Goal: Obtain resource: Download file/media

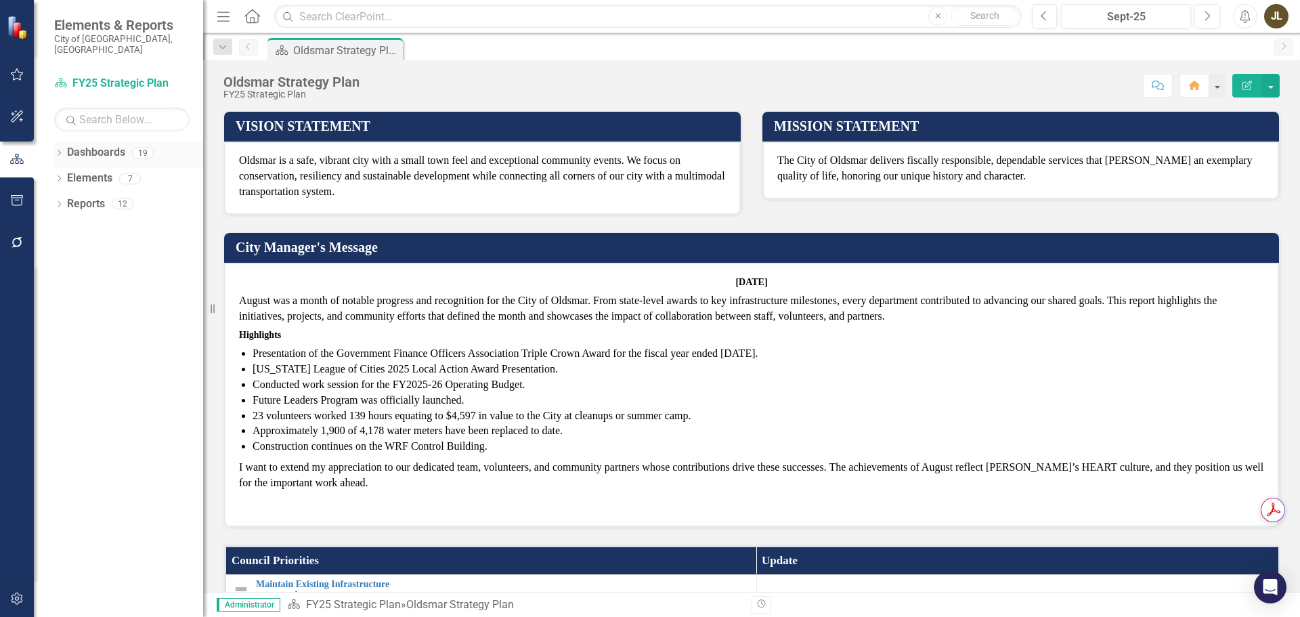
click at [59, 150] on icon "Dropdown" at bounding box center [58, 153] width 9 height 7
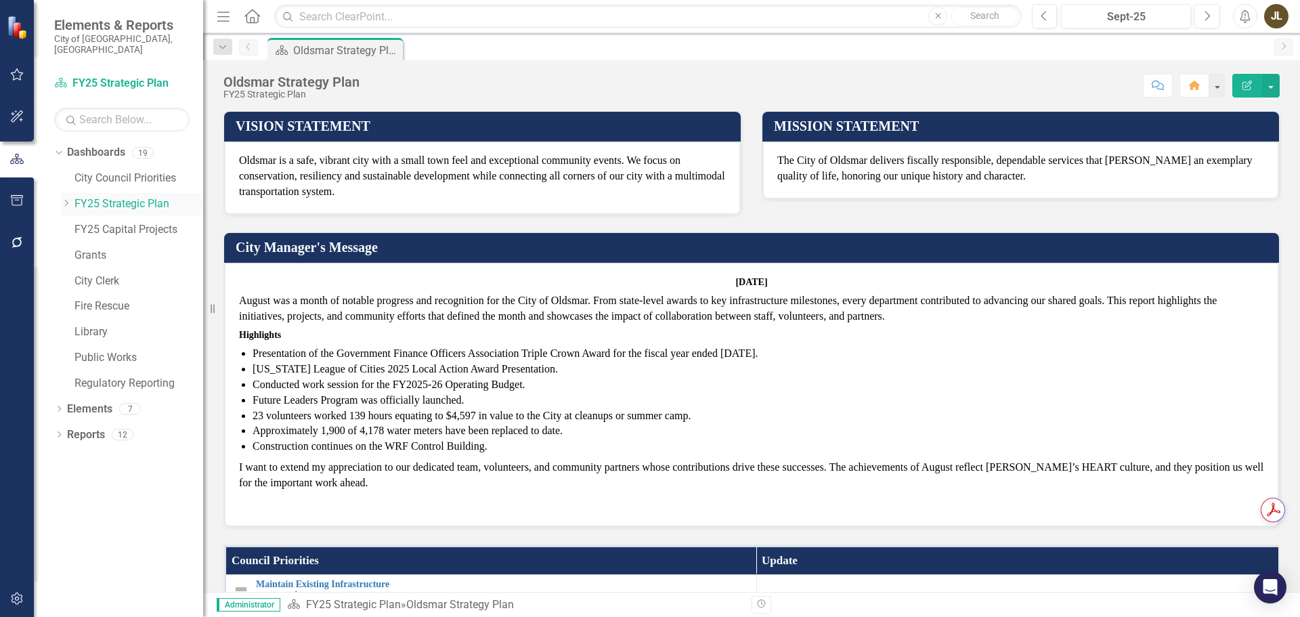
click at [62, 199] on icon "Dropdown" at bounding box center [66, 203] width 10 height 8
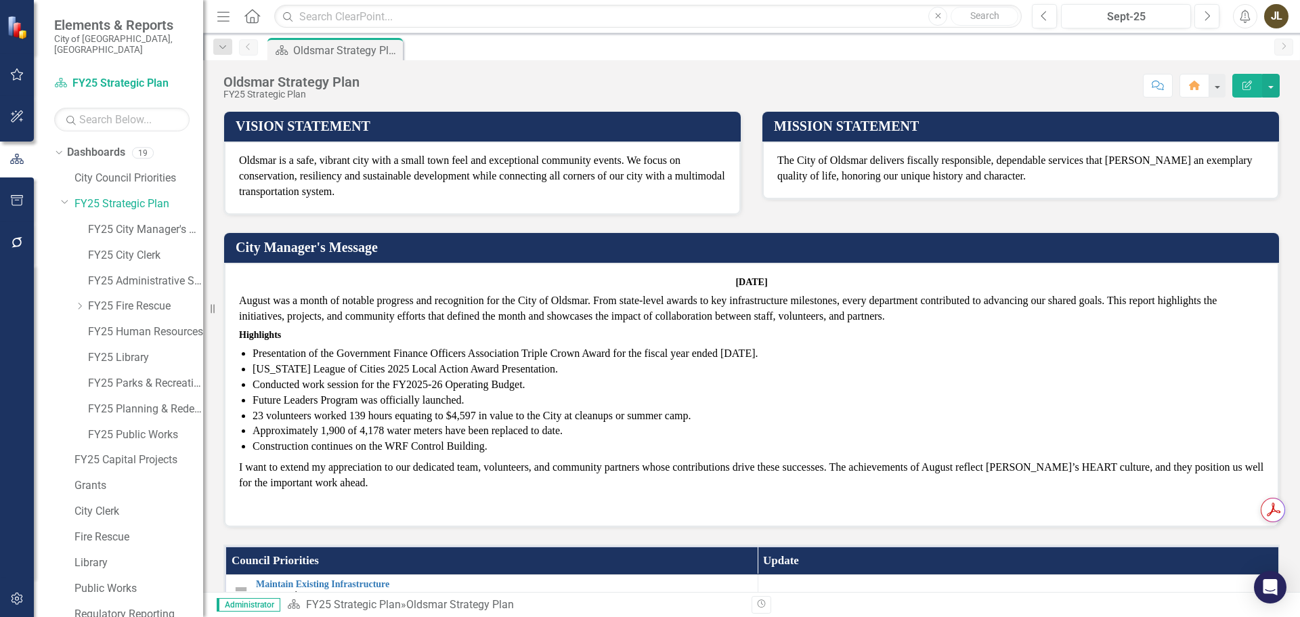
click at [60, 188] on div "Dropdown Dashboards 19 City Council Priorities Dropdown FY25 Strategic Plan FY2…" at bounding box center [128, 384] width 149 height 487
click at [62, 196] on icon "Dropdown" at bounding box center [65, 201] width 8 height 10
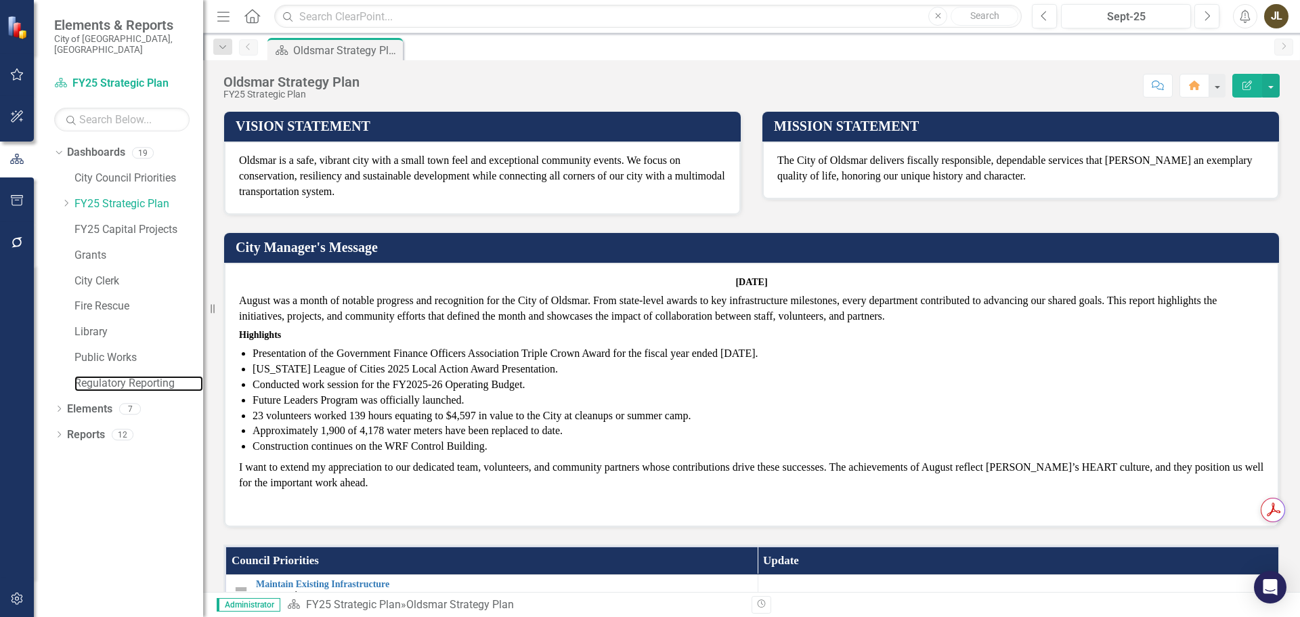
drag, startPoint x: 83, startPoint y: 374, endPoint x: 839, endPoint y: 366, distance: 755.6
click at [83, 376] on link "Regulatory Reporting" at bounding box center [138, 384] width 129 height 16
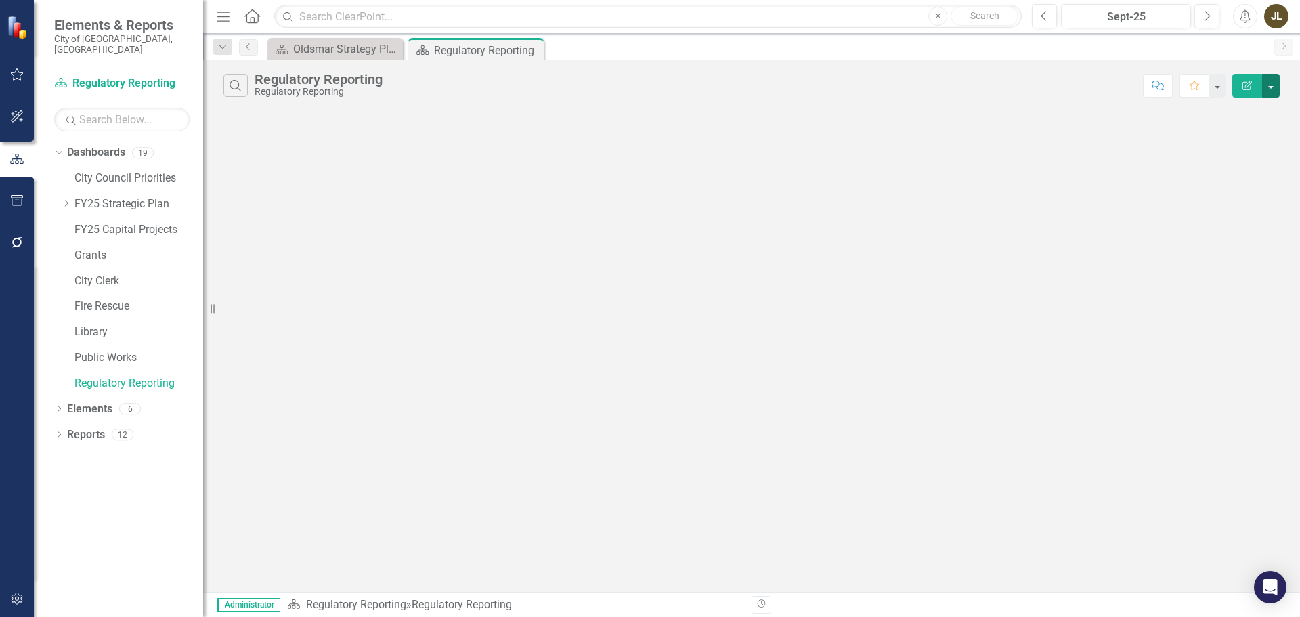
click at [1276, 83] on button "button" at bounding box center [1271, 86] width 18 height 24
drag, startPoint x: 675, startPoint y: 186, endPoint x: 668, endPoint y: 189, distance: 7.9
click at [675, 186] on div "Search Regulatory Reporting Regulatory Reporting Comment Favorite Edit Report" at bounding box center [751, 325] width 1097 height 531
click at [1271, 74] on button "button" at bounding box center [1271, 86] width 18 height 24
click at [1238, 136] on link "PDF Export to PDF" at bounding box center [1225, 137] width 107 height 25
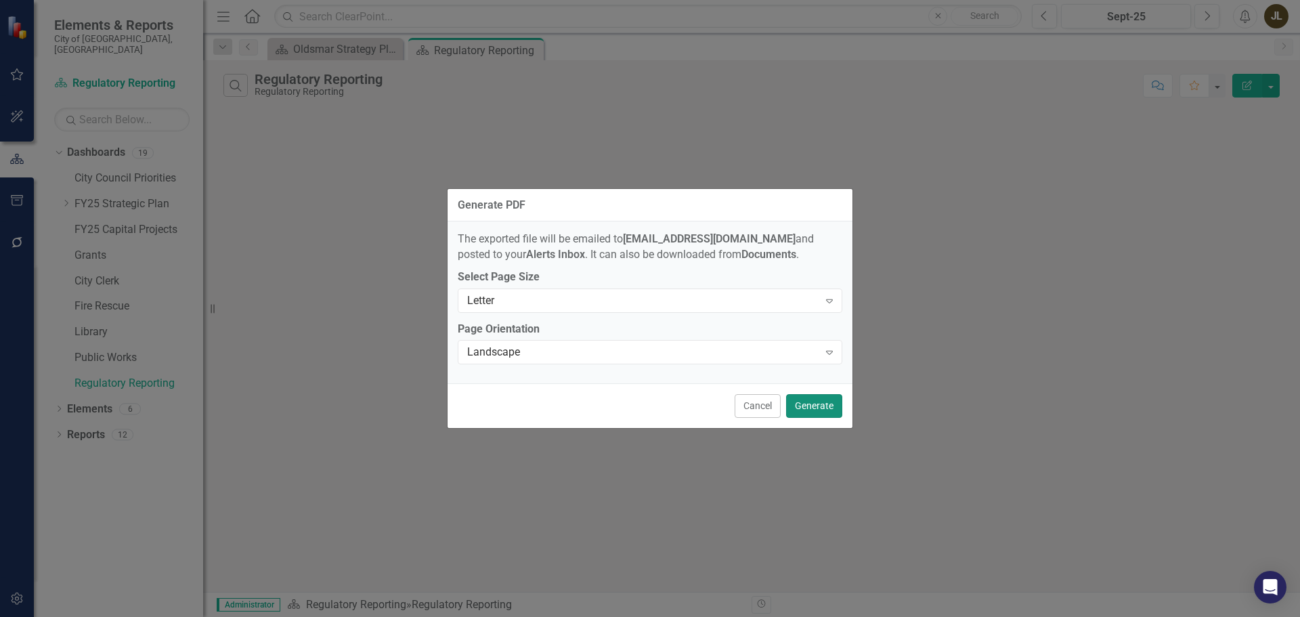
click at [816, 401] on button "Generate" at bounding box center [814, 406] width 56 height 24
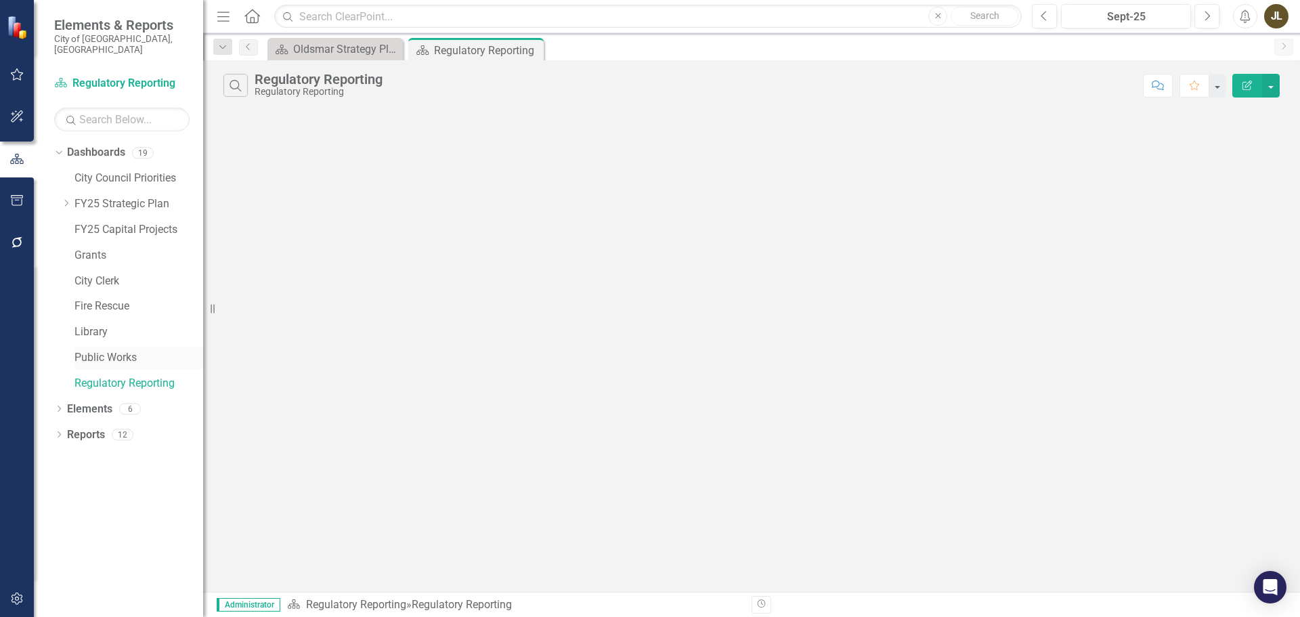
click at [117, 350] on link "Public Works" at bounding box center [138, 358] width 129 height 16
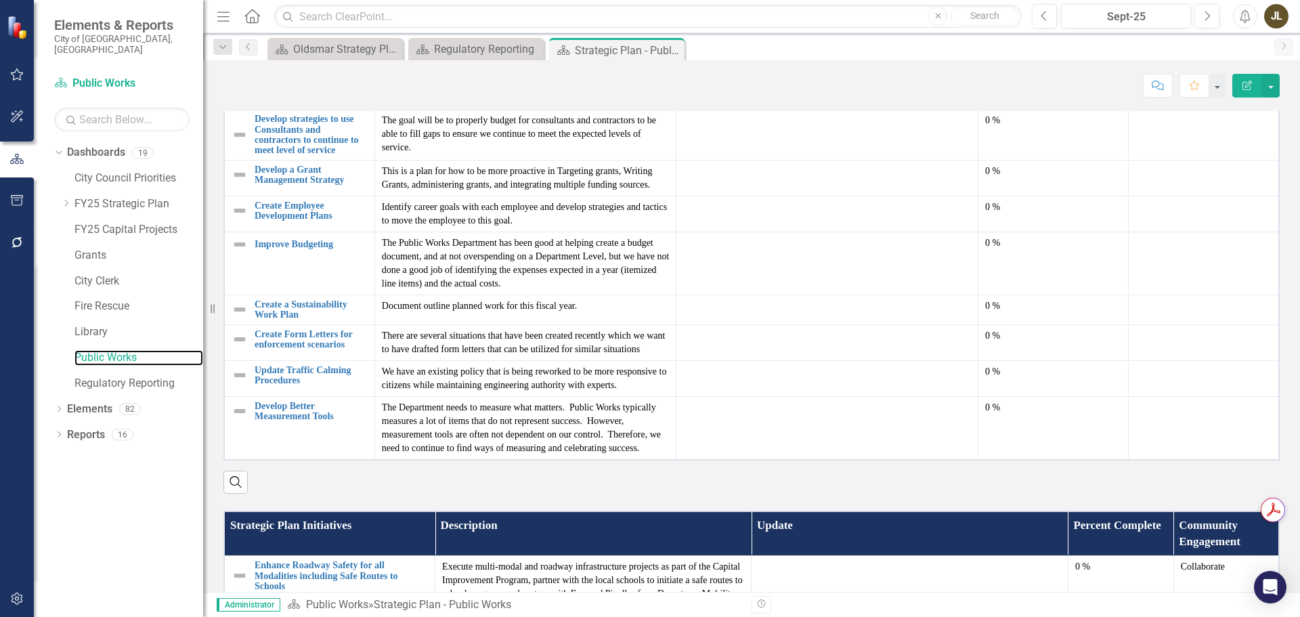
scroll to position [540, 0]
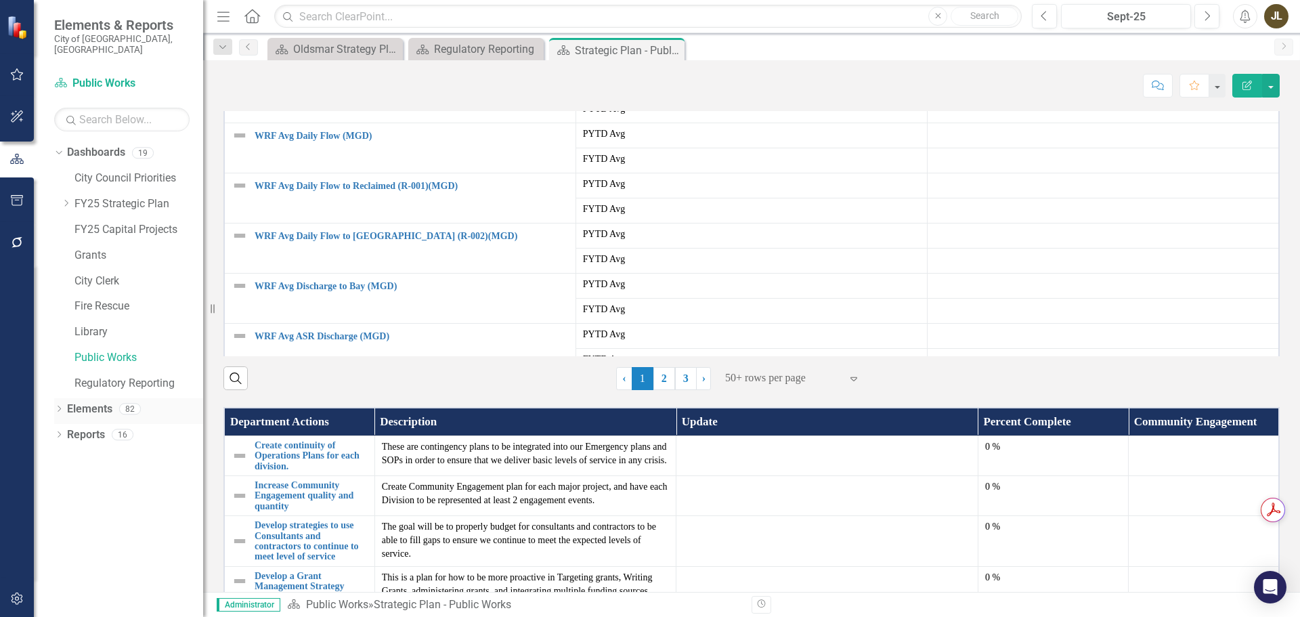
click at [61, 406] on icon "Dropdown" at bounding box center [58, 409] width 9 height 7
click at [75, 429] on icon "Goal" at bounding box center [81, 434] width 14 height 11
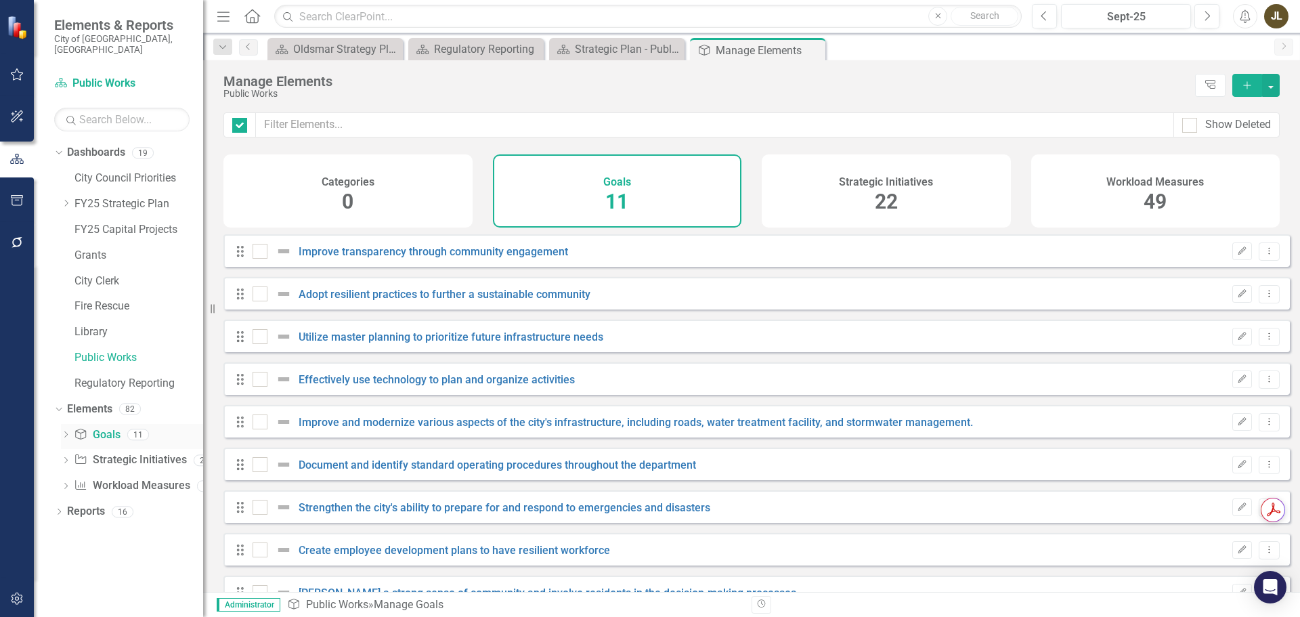
checkbox input "false"
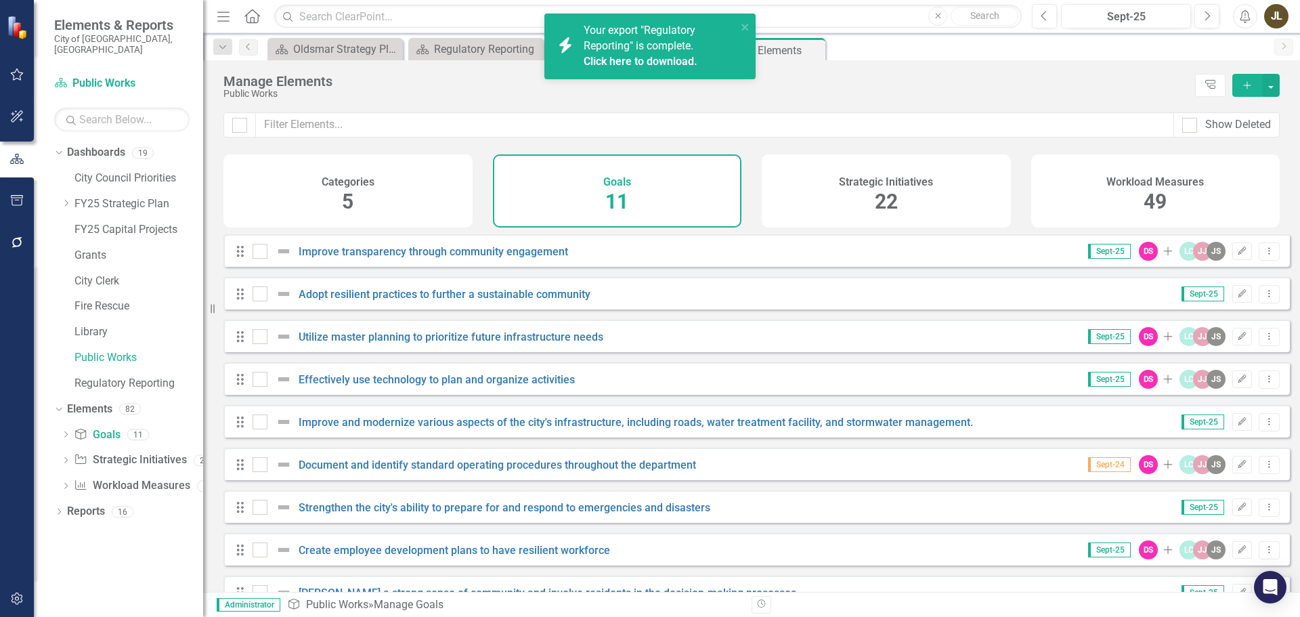
click at [655, 66] on link "Click here to download." at bounding box center [641, 61] width 114 height 13
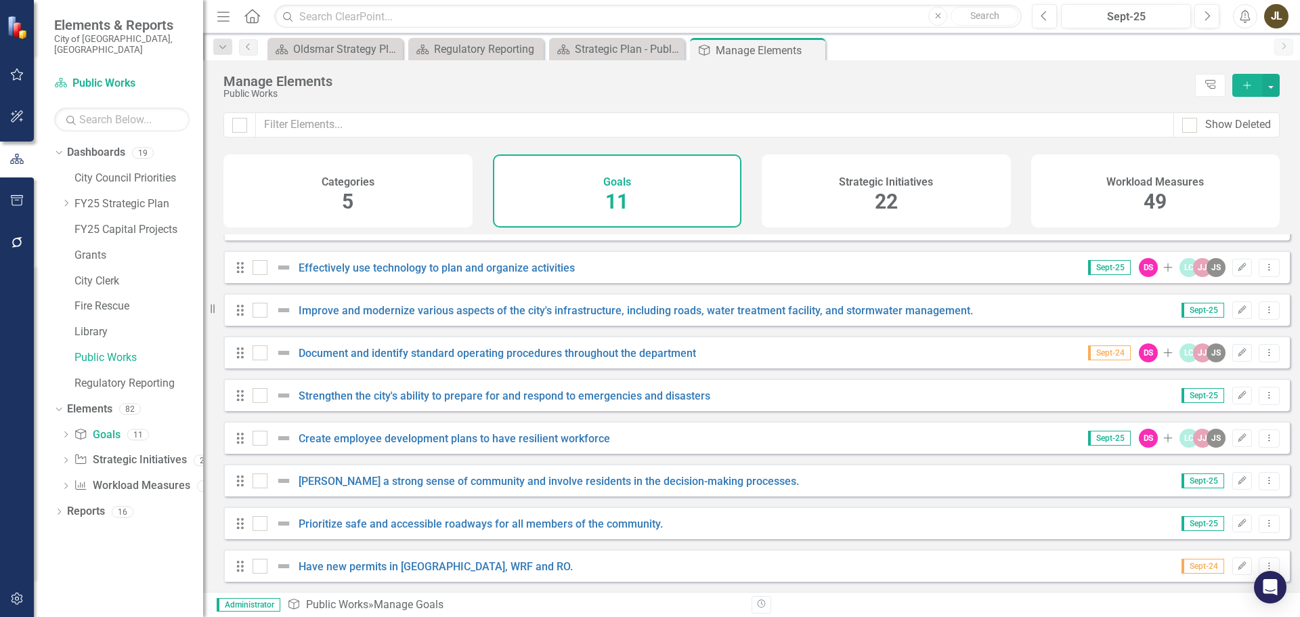
scroll to position [122, 0]
click at [808, 204] on div "Strategic Initiatives 22" at bounding box center [886, 190] width 249 height 73
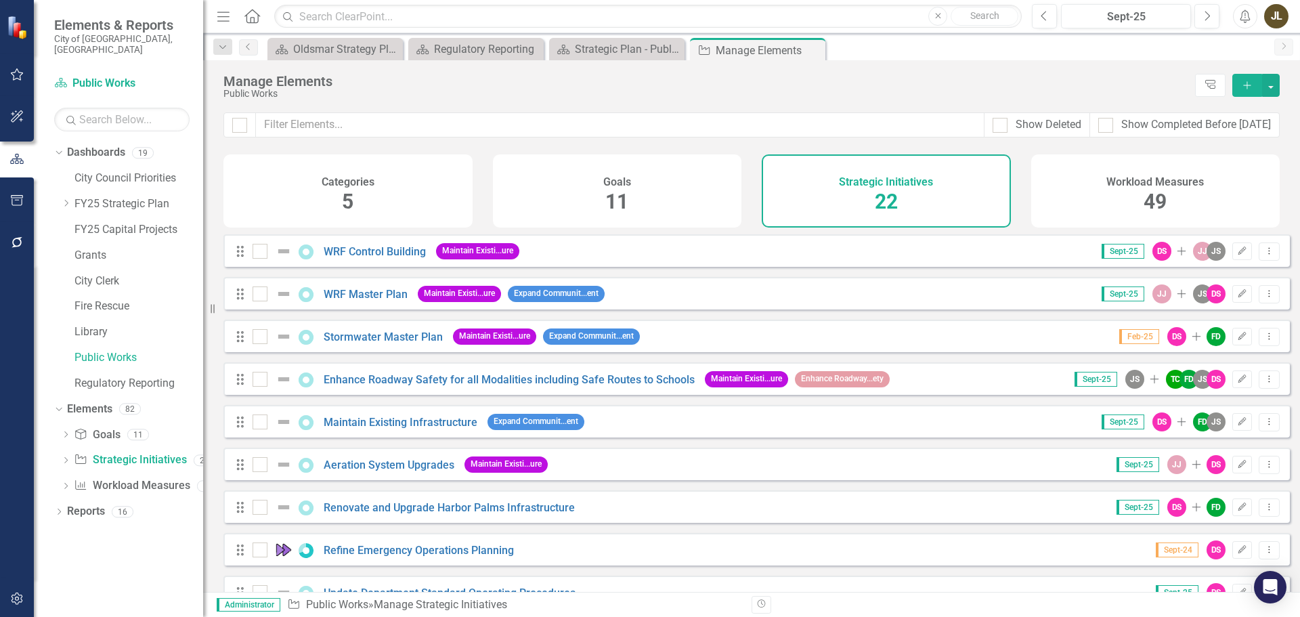
click at [670, 346] on div "Drag Stormwater Master Plan Maintain Existi...ure Expand Communit...ent Feb-25 …" at bounding box center [756, 336] width 1066 height 32
click at [402, 343] on link "Stormwater Master Plan" at bounding box center [383, 336] width 119 height 13
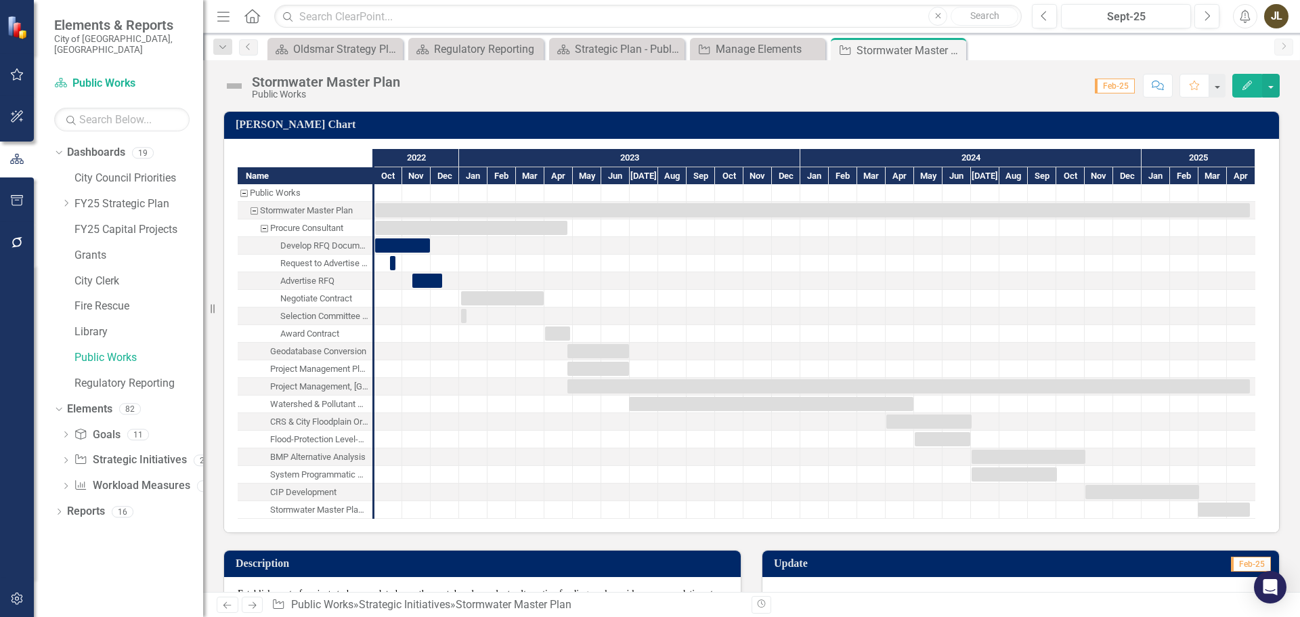
checkbox input "true"
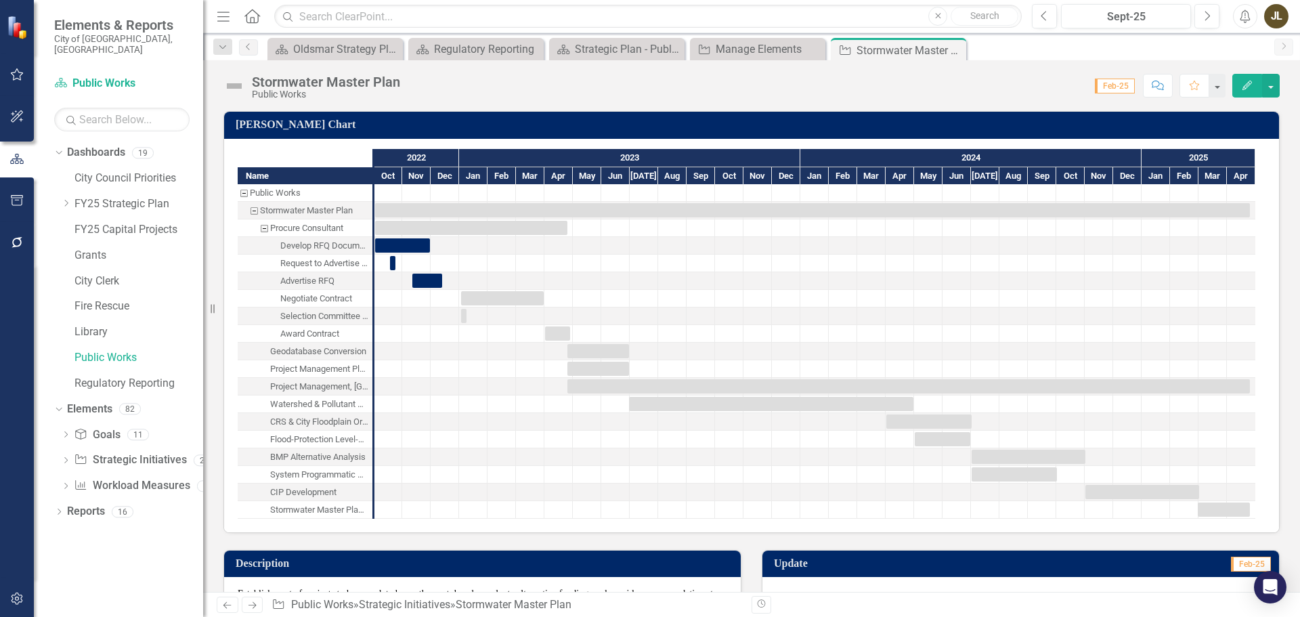
checkbox input "true"
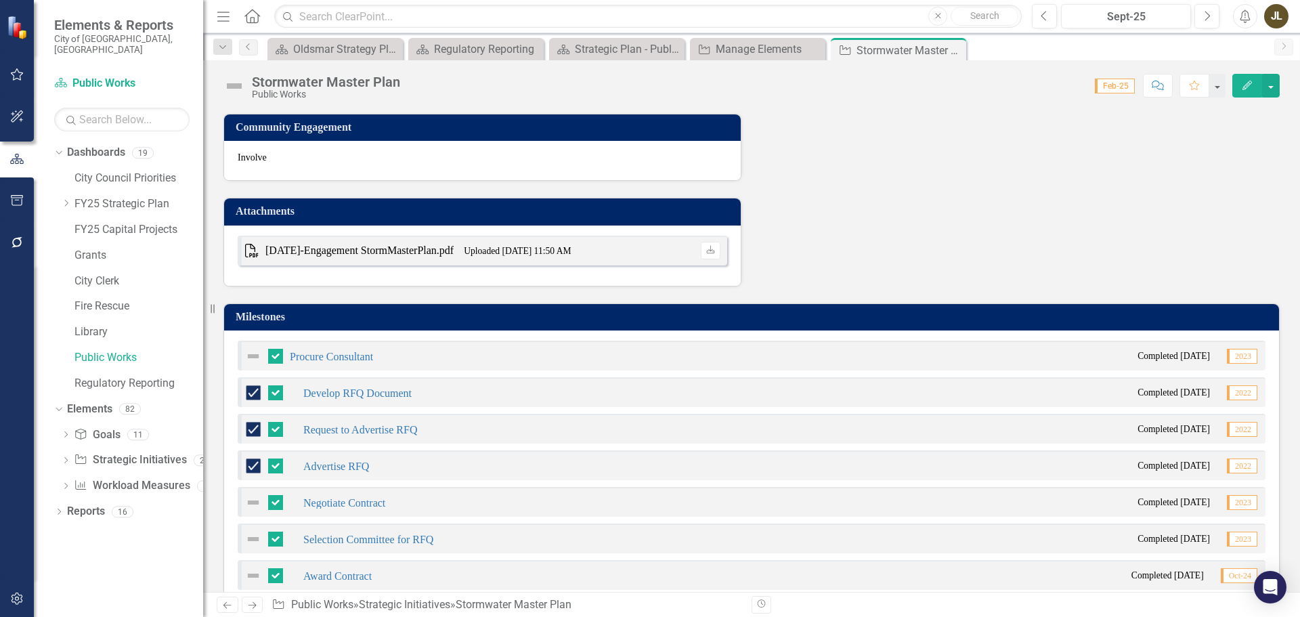
scroll to position [972, 0]
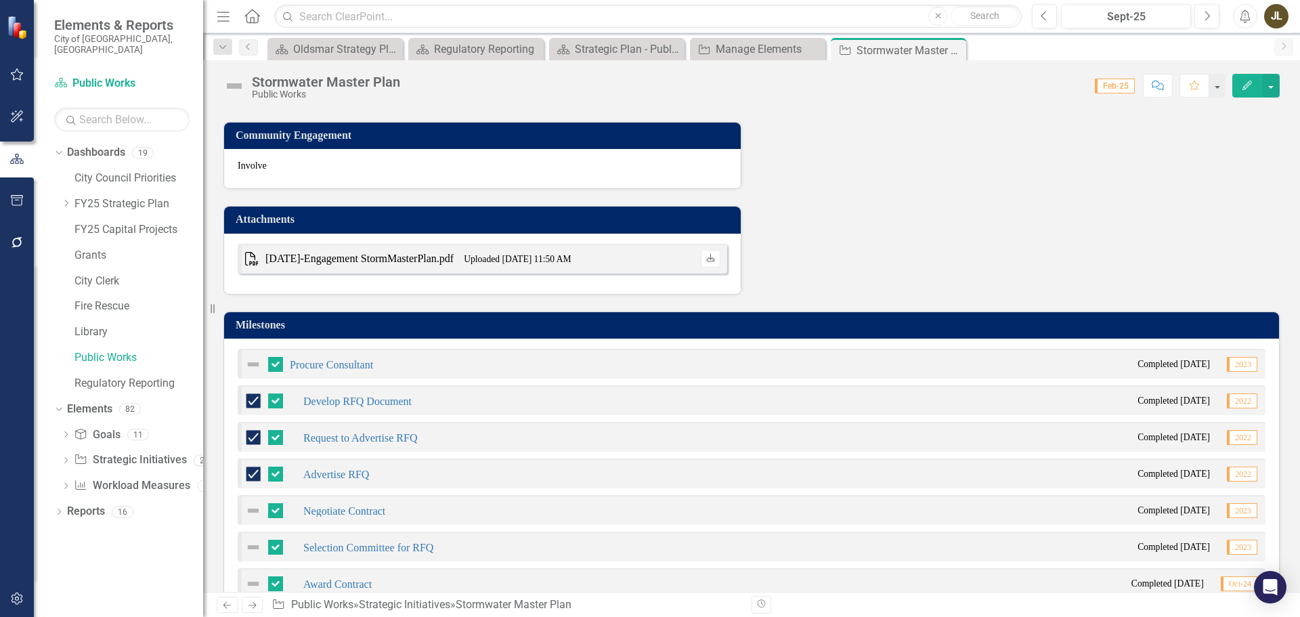
click at [707, 259] on icon "Download" at bounding box center [710, 259] width 10 height 8
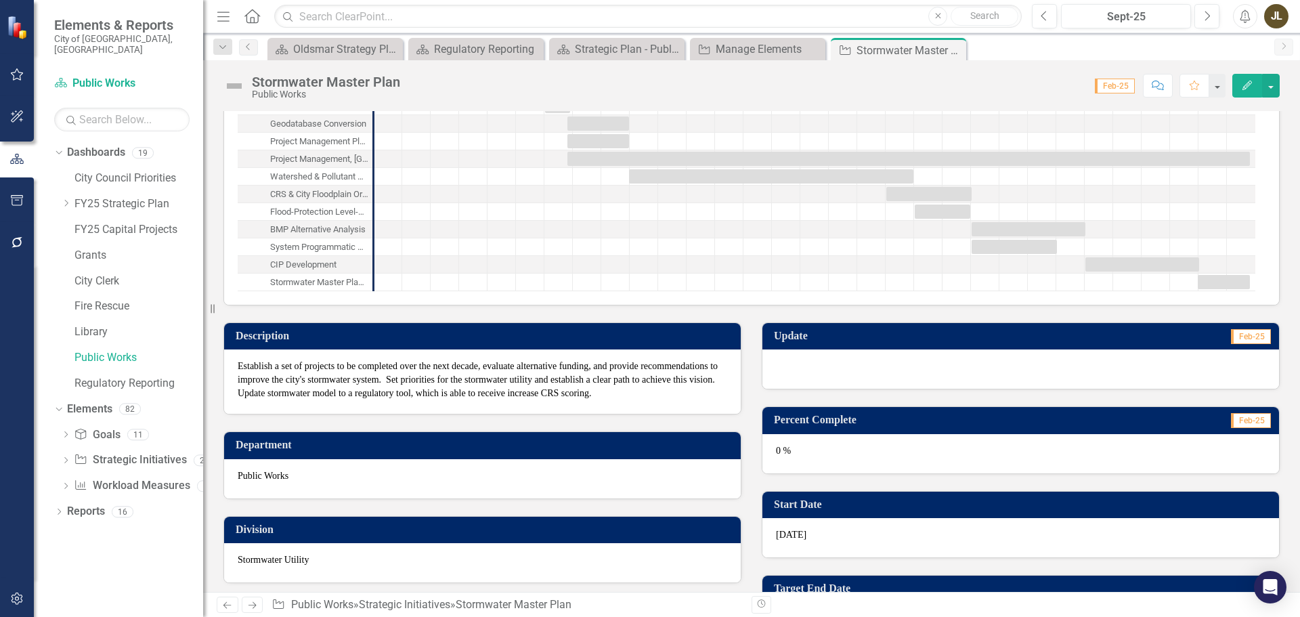
scroll to position [0, 0]
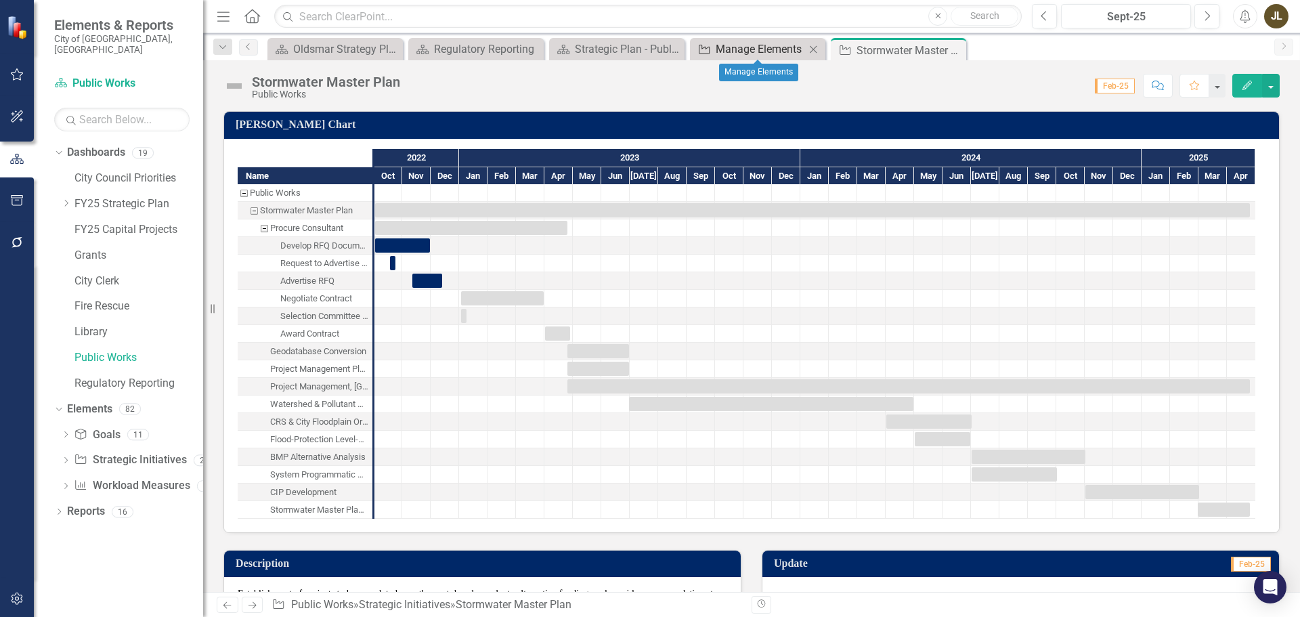
click at [772, 48] on div "Manage Elements" at bounding box center [760, 49] width 89 height 17
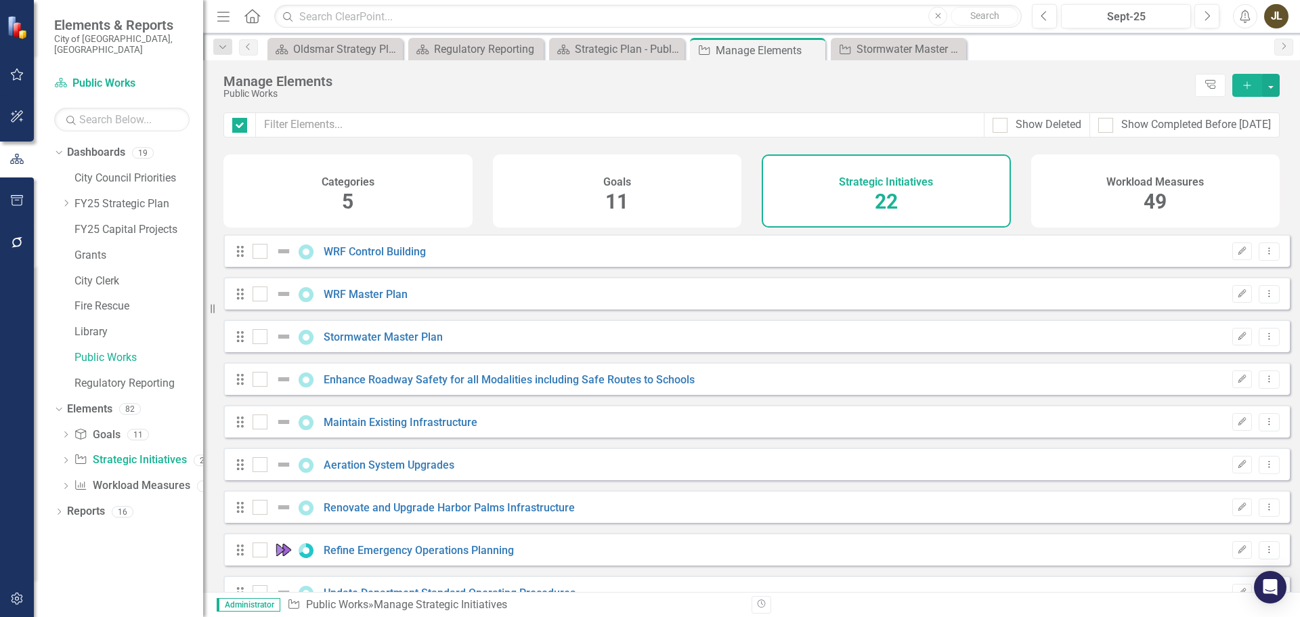
checkbox input "false"
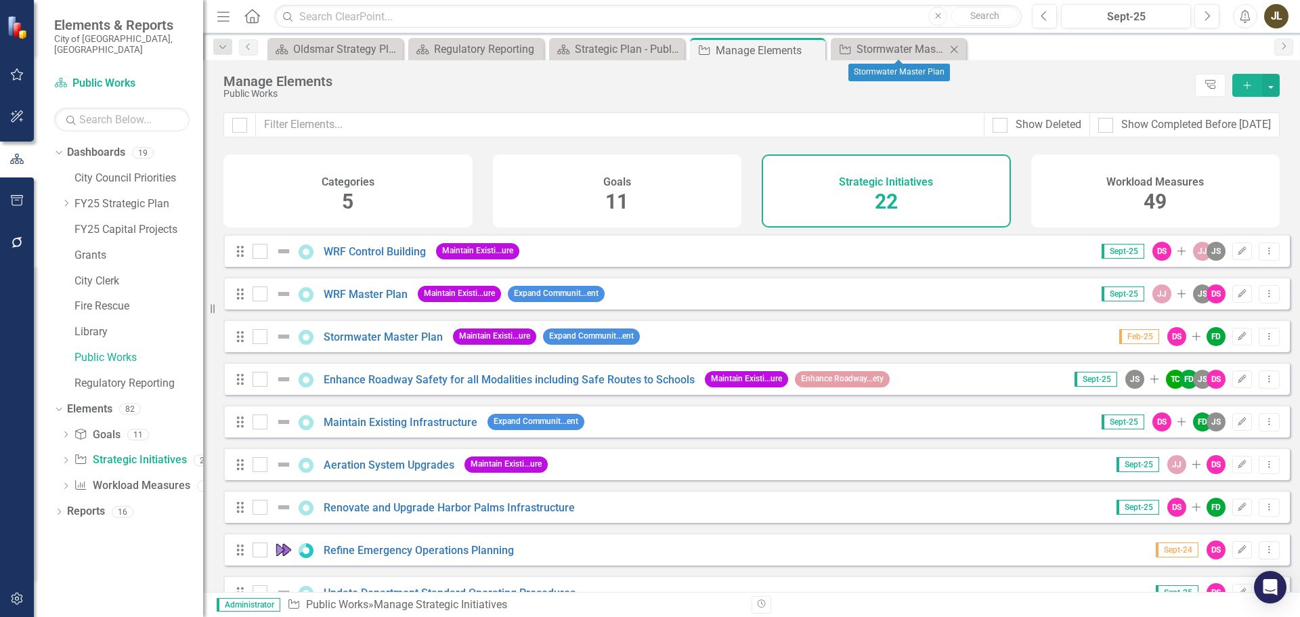
click at [951, 52] on icon at bounding box center [954, 48] width 7 height 7
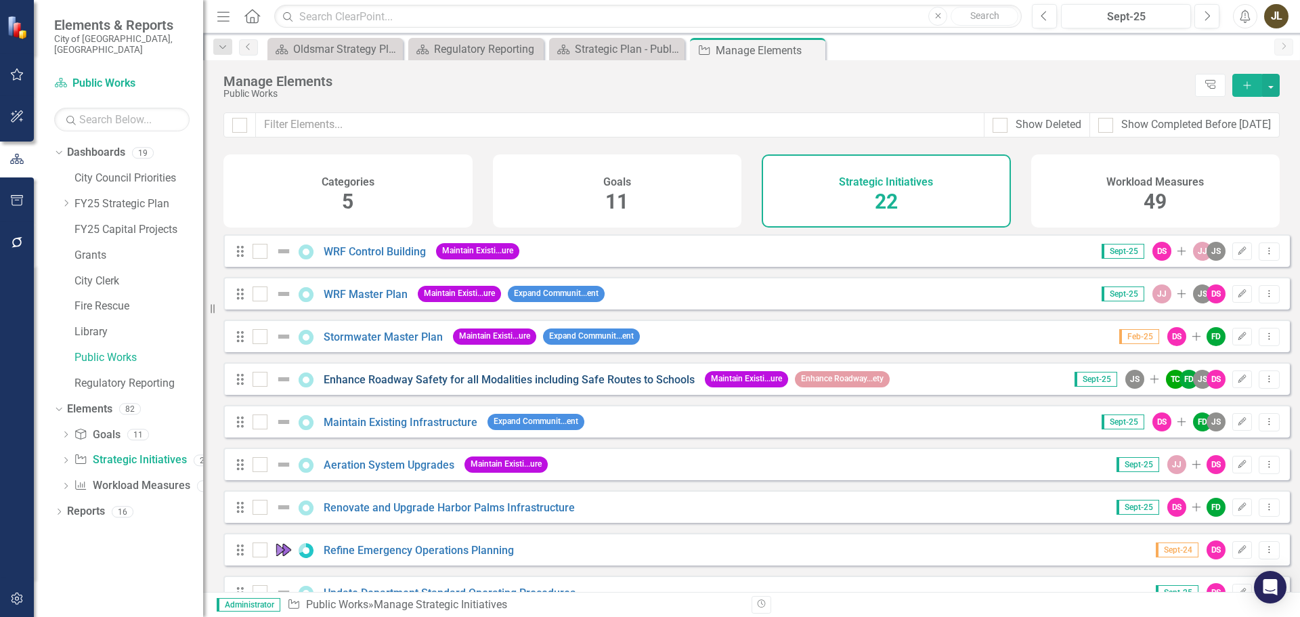
click at [561, 386] on link "Enhance Roadway Safety for all Modalities including Safe Routes to Schools" at bounding box center [509, 379] width 371 height 13
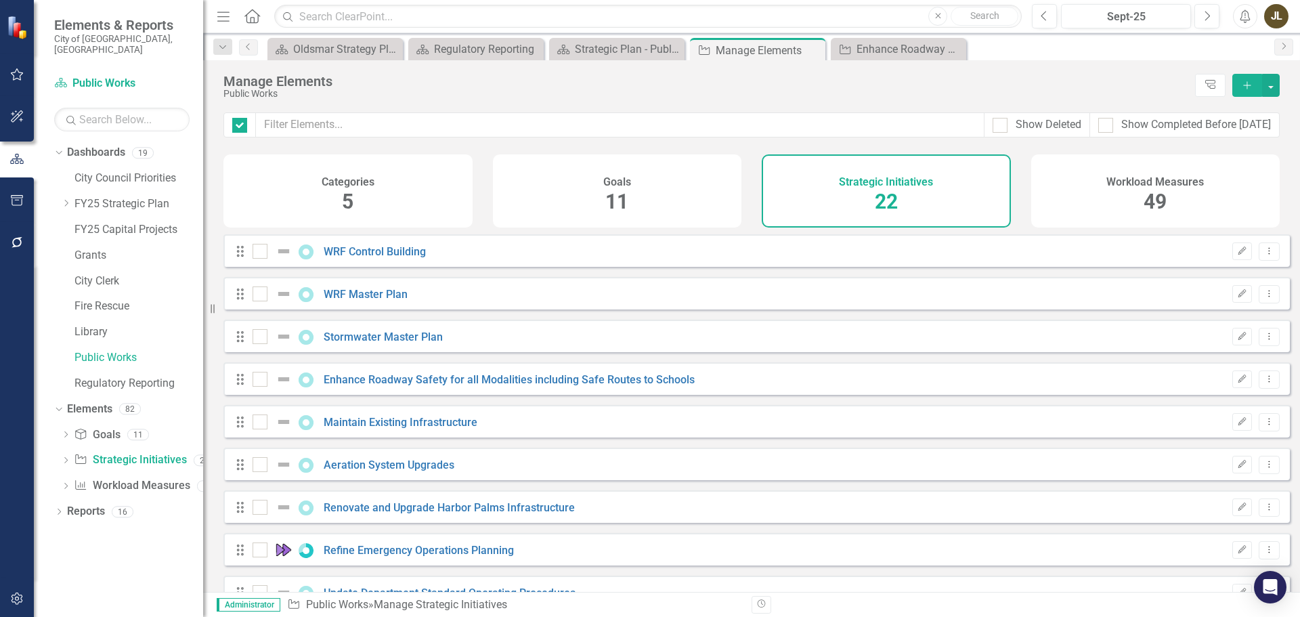
checkbox input "false"
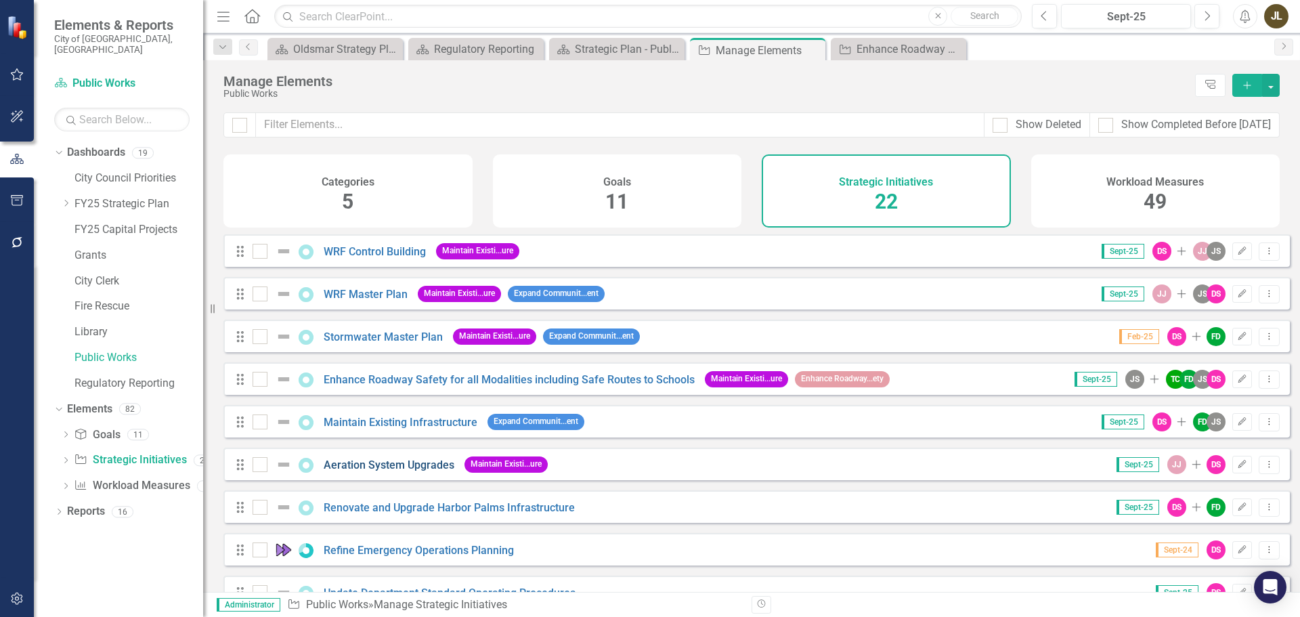
click at [410, 471] on link "Aeration System Upgrades" at bounding box center [389, 464] width 131 height 13
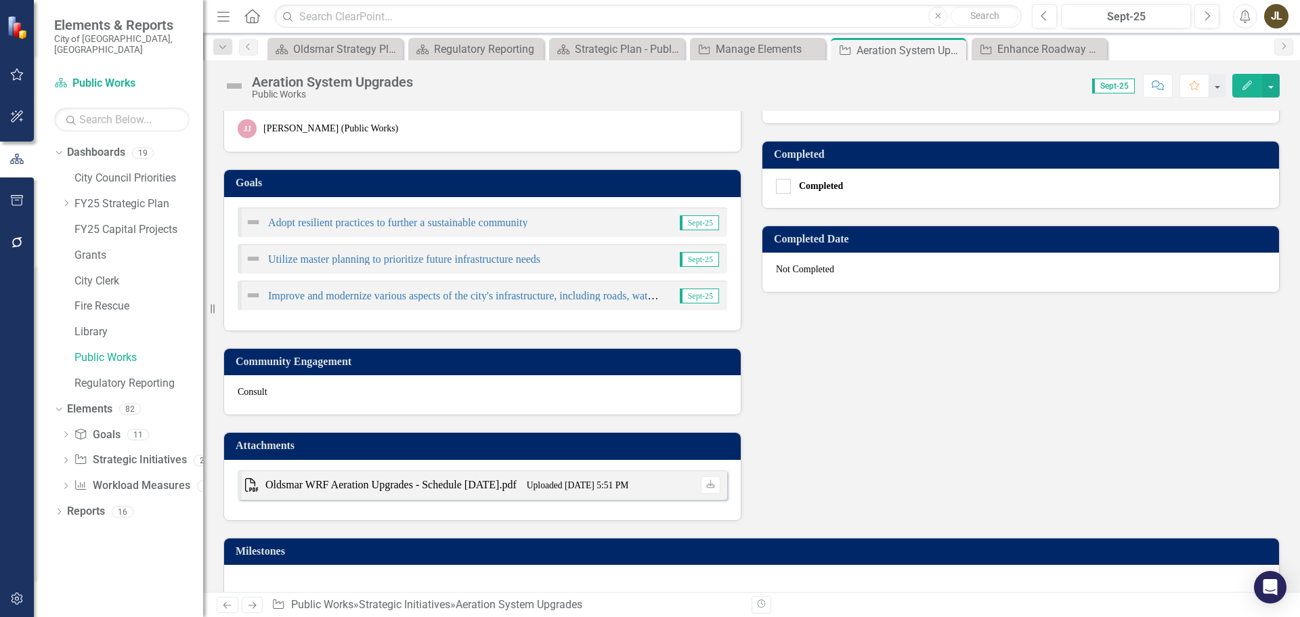
scroll to position [473, 0]
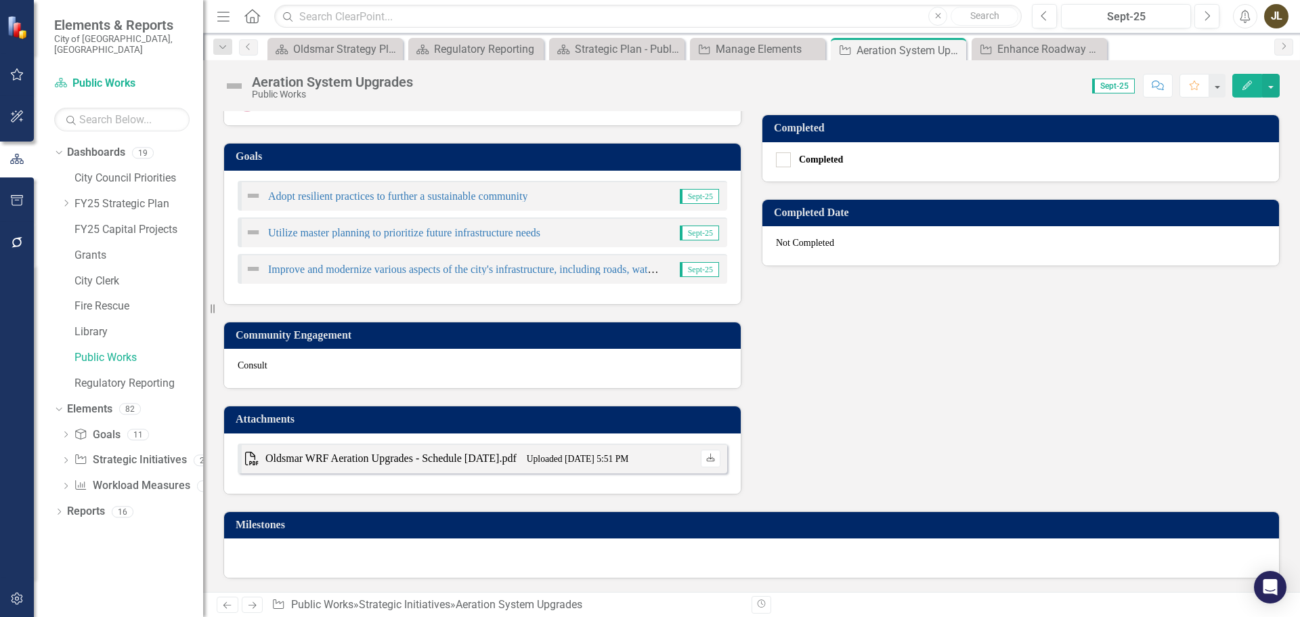
click at [708, 462] on link "Download" at bounding box center [711, 459] width 20 height 18
click at [705, 459] on icon "Download" at bounding box center [710, 458] width 10 height 8
click at [323, 456] on div "Oldsmar WRF Aeration Upgrades - Schedule [DATE].pdf" at bounding box center [390, 459] width 251 height 16
click at [256, 458] on icon "PDF" at bounding box center [252, 459] width 14 height 14
click at [250, 462] on icon at bounding box center [251, 459] width 13 height 14
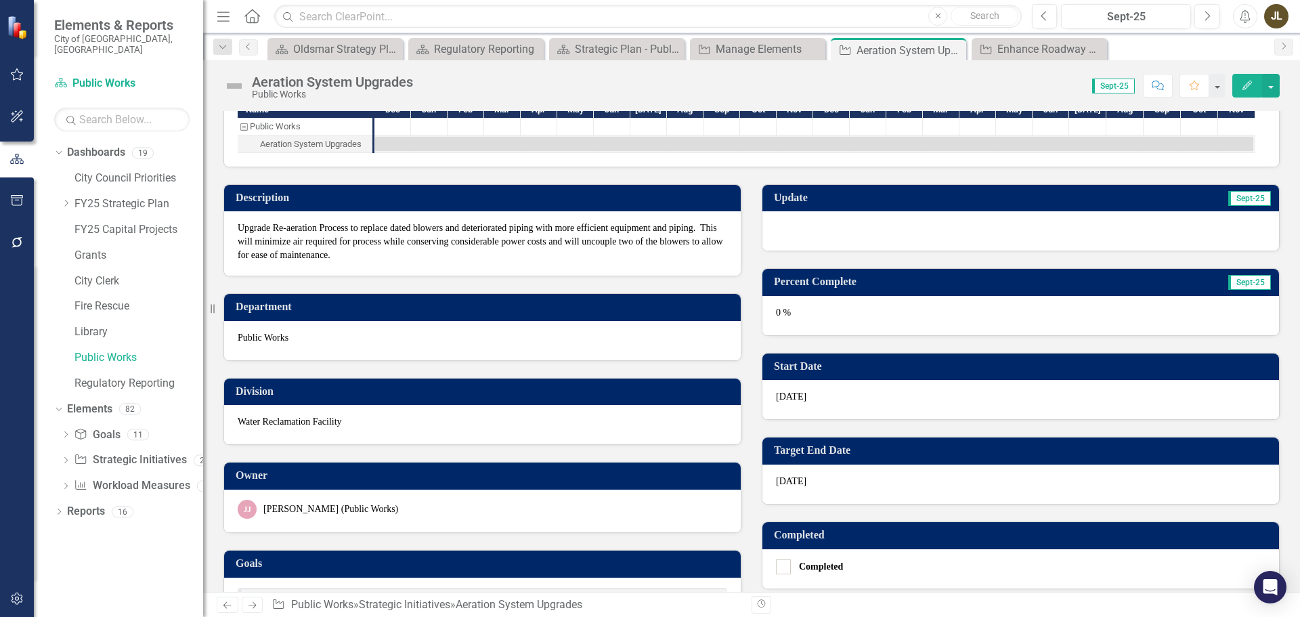
scroll to position [0, 0]
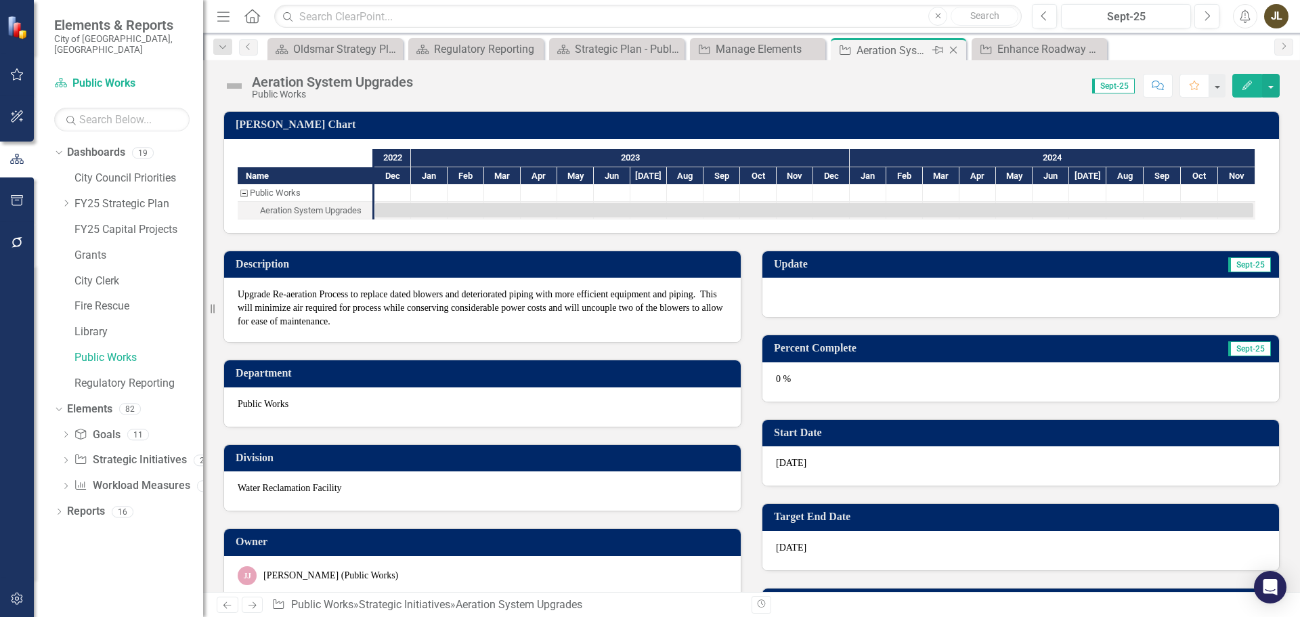
click at [955, 49] on icon at bounding box center [953, 50] width 7 height 7
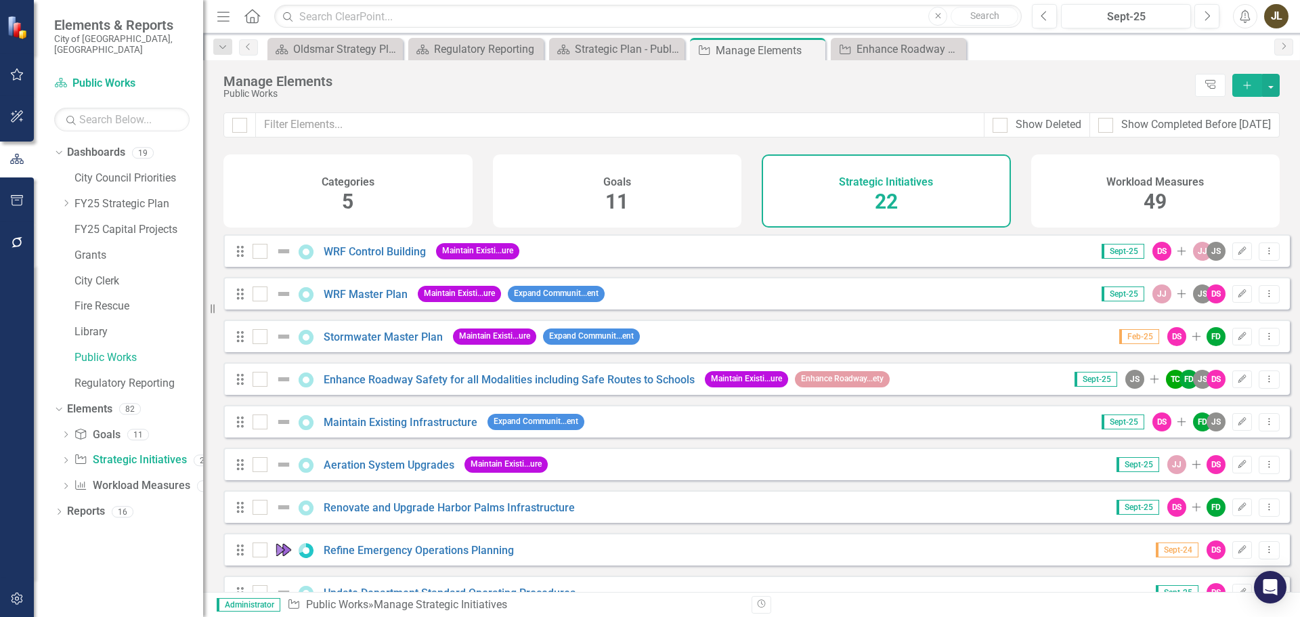
click at [1169, 216] on div "Workload Measures 49" at bounding box center [1155, 190] width 249 height 73
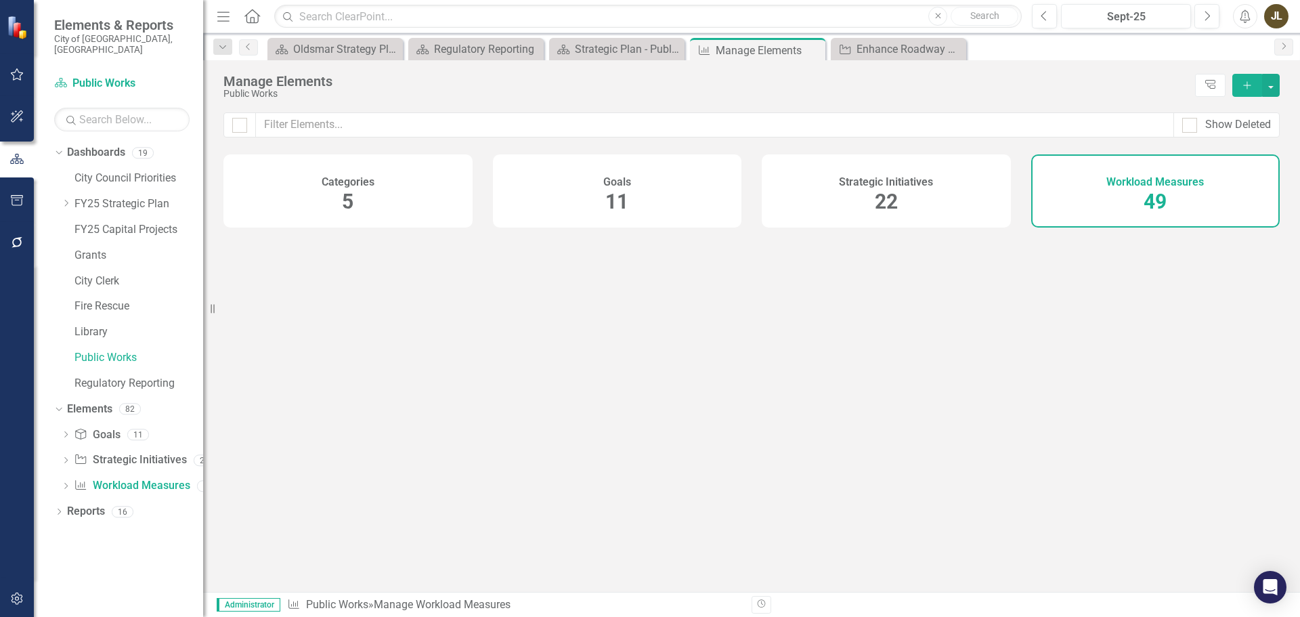
checkbox input "false"
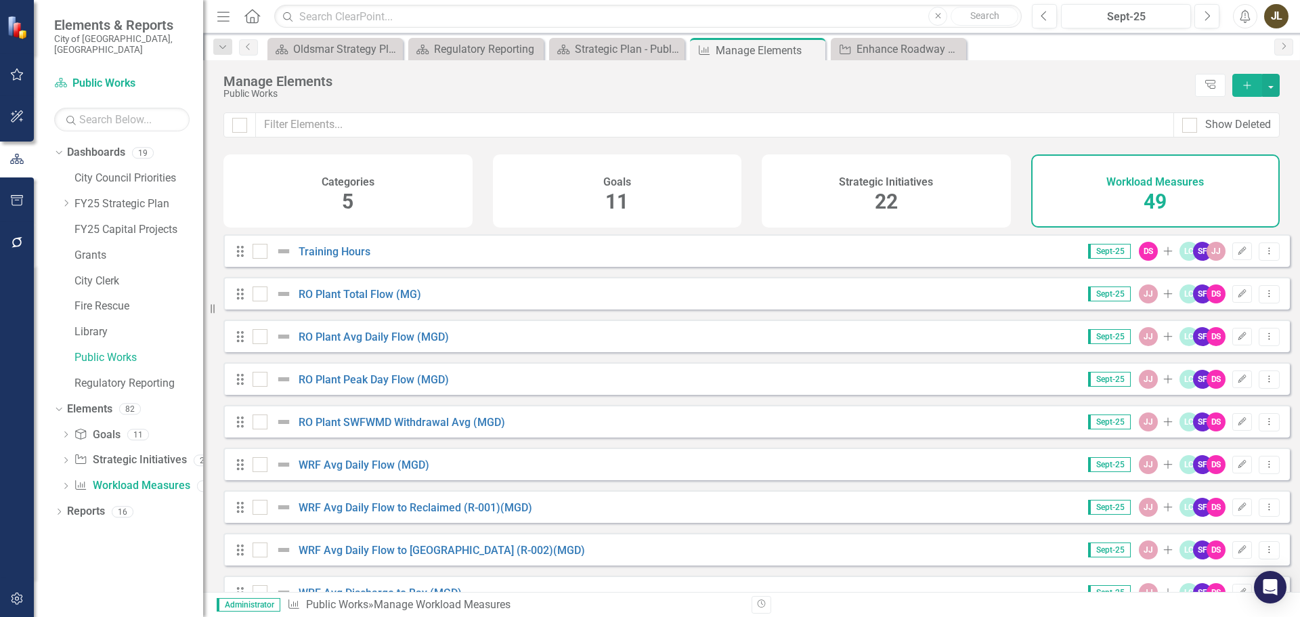
click at [949, 202] on div "Strategic Initiatives 22" at bounding box center [886, 190] width 249 height 73
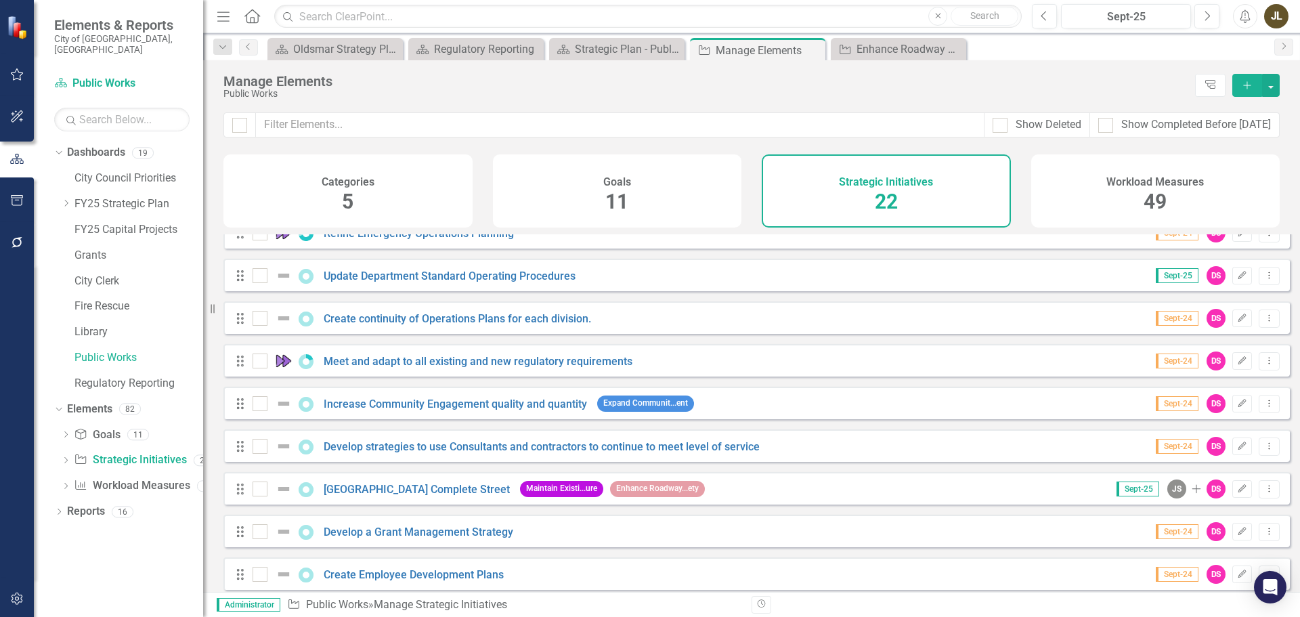
scroll to position [339, 0]
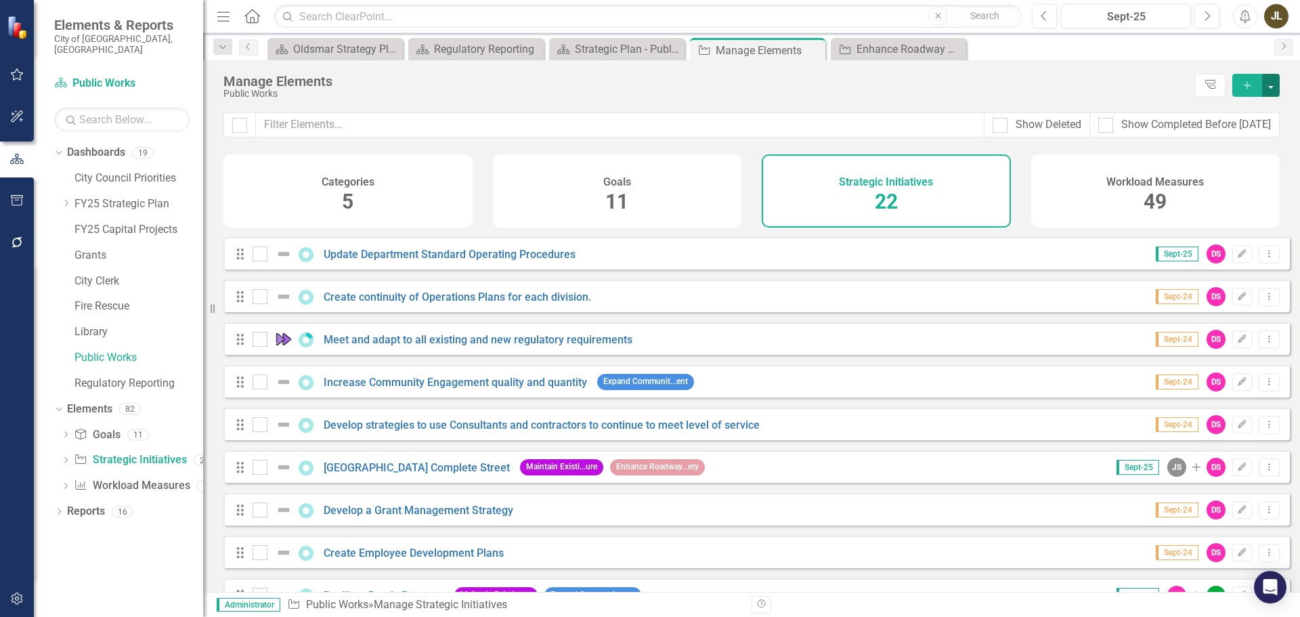
click at [1273, 88] on button "button" at bounding box center [1271, 85] width 18 height 23
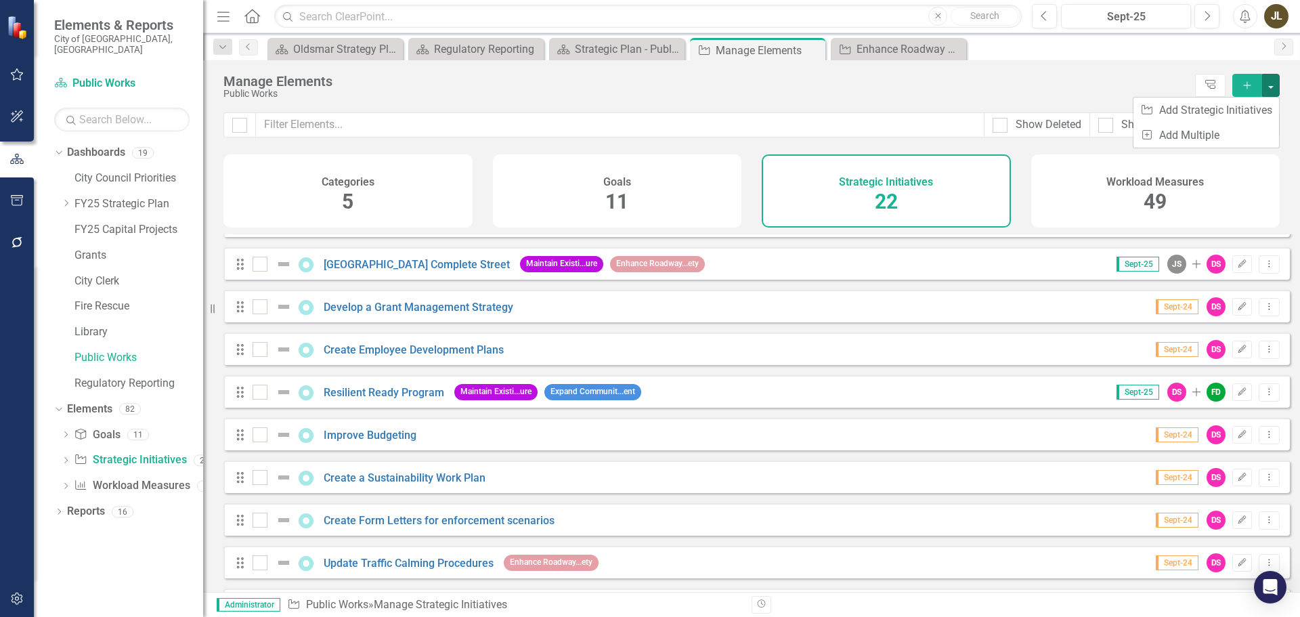
scroll to position [591, 0]
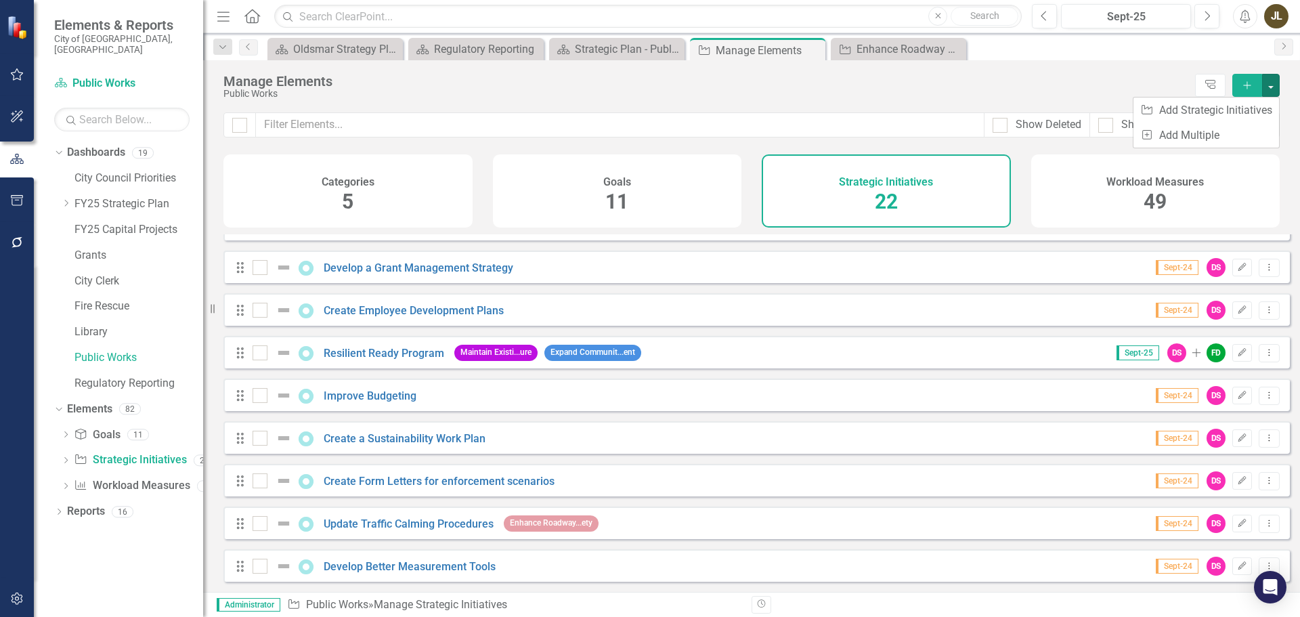
click at [1159, 196] on span "49" at bounding box center [1154, 202] width 23 height 24
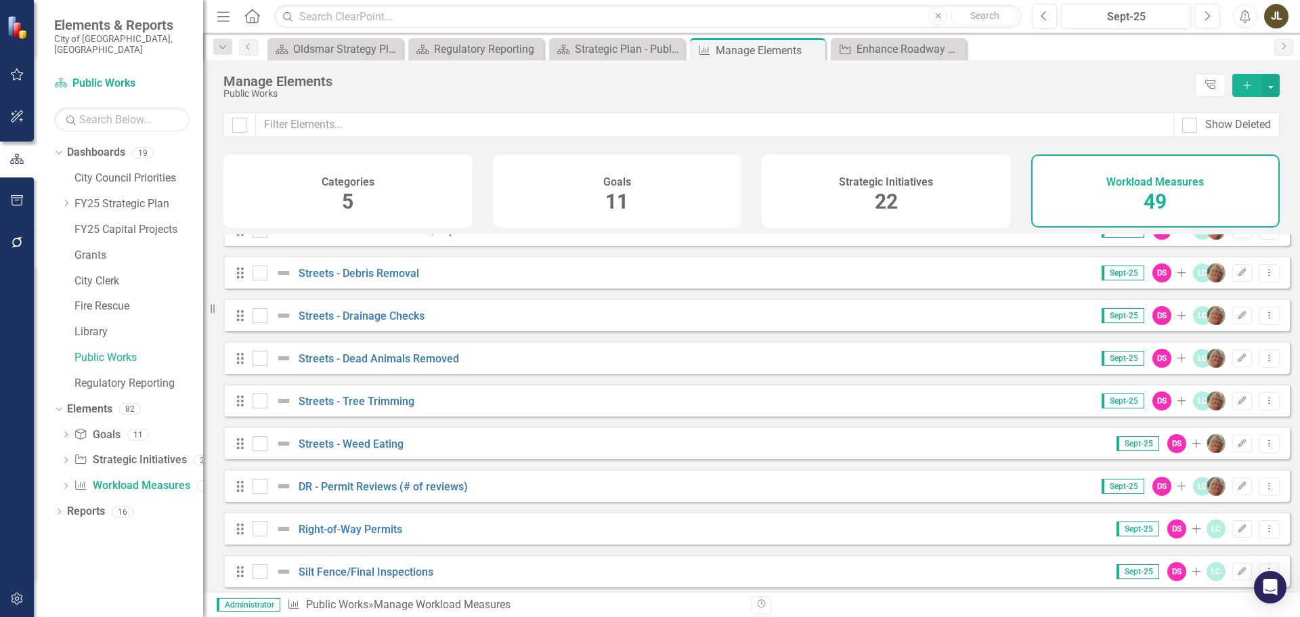
scroll to position [1743, 0]
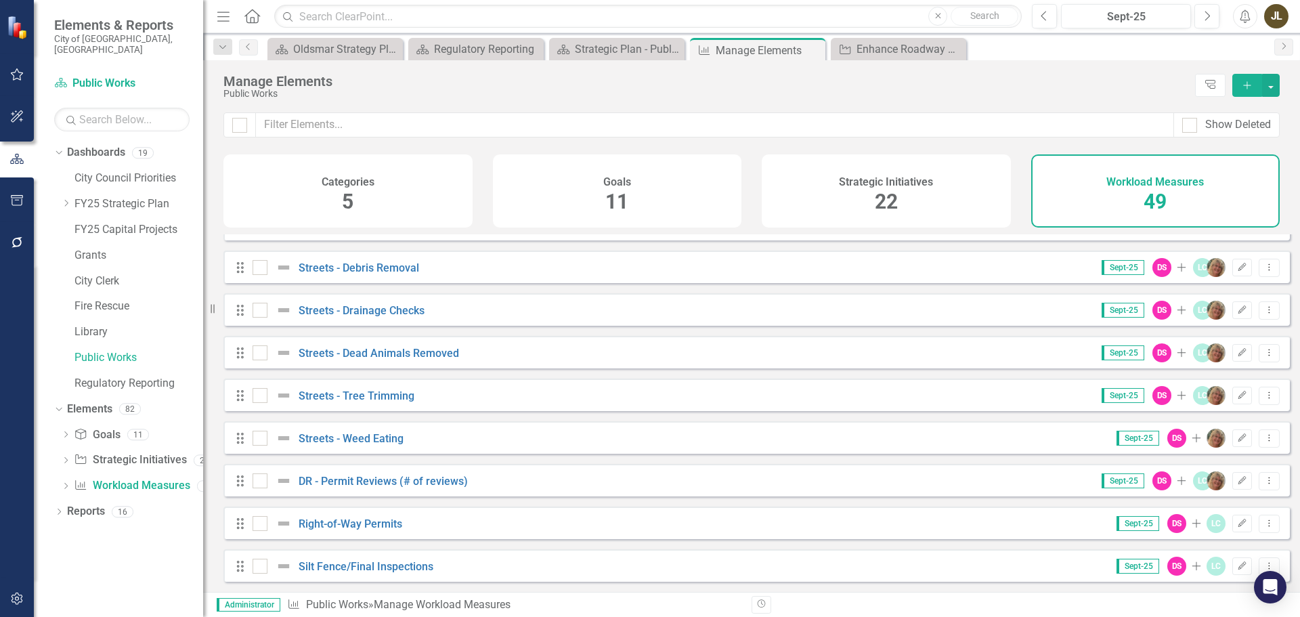
click at [399, 179] on div "Categories 5" at bounding box center [347, 190] width 249 height 73
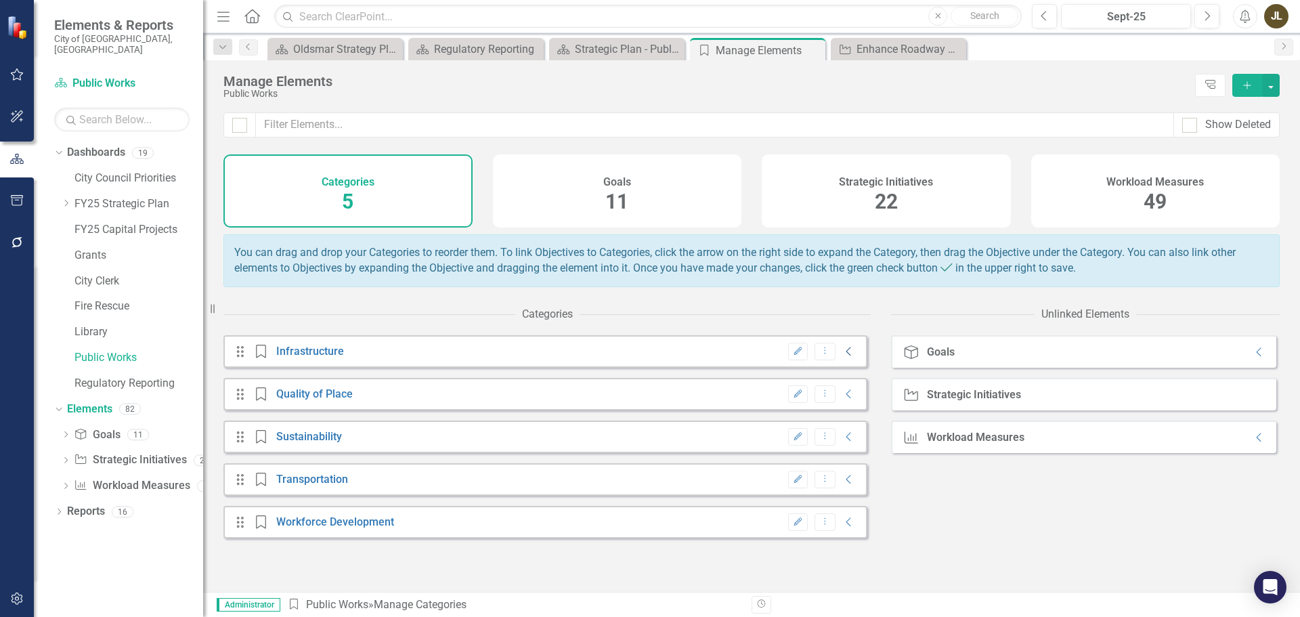
click at [842, 357] on icon "Collapse" at bounding box center [849, 351] width 14 height 11
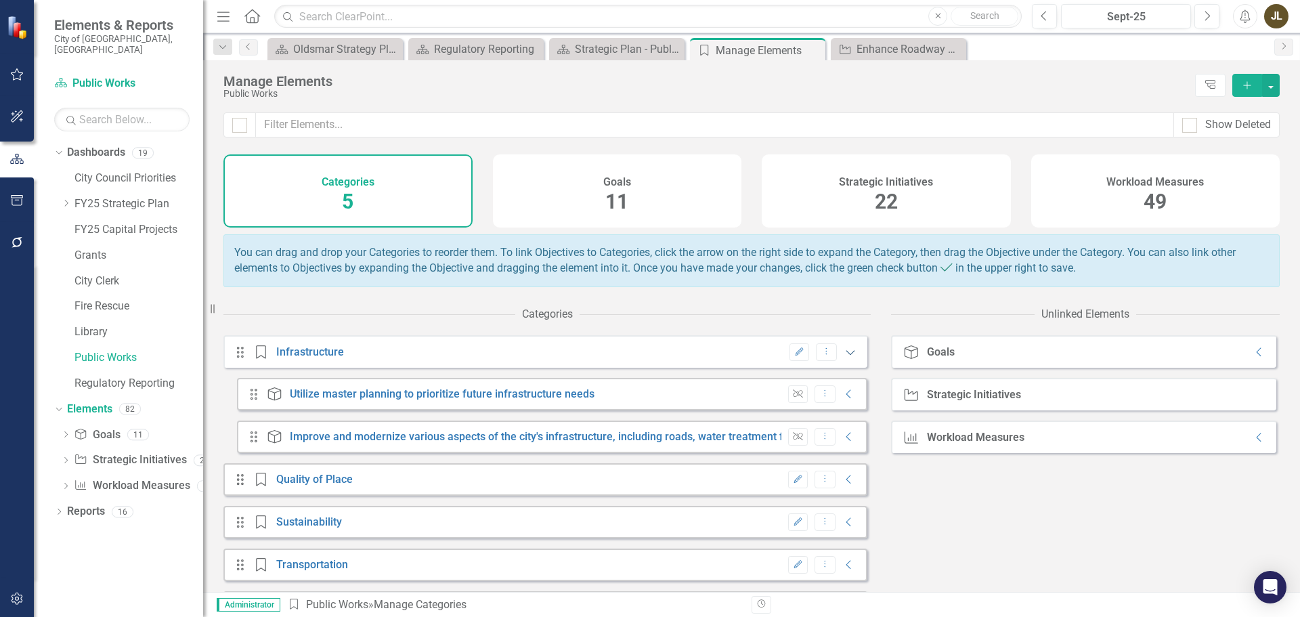
click at [844, 357] on icon "Expanded" at bounding box center [851, 352] width 14 height 11
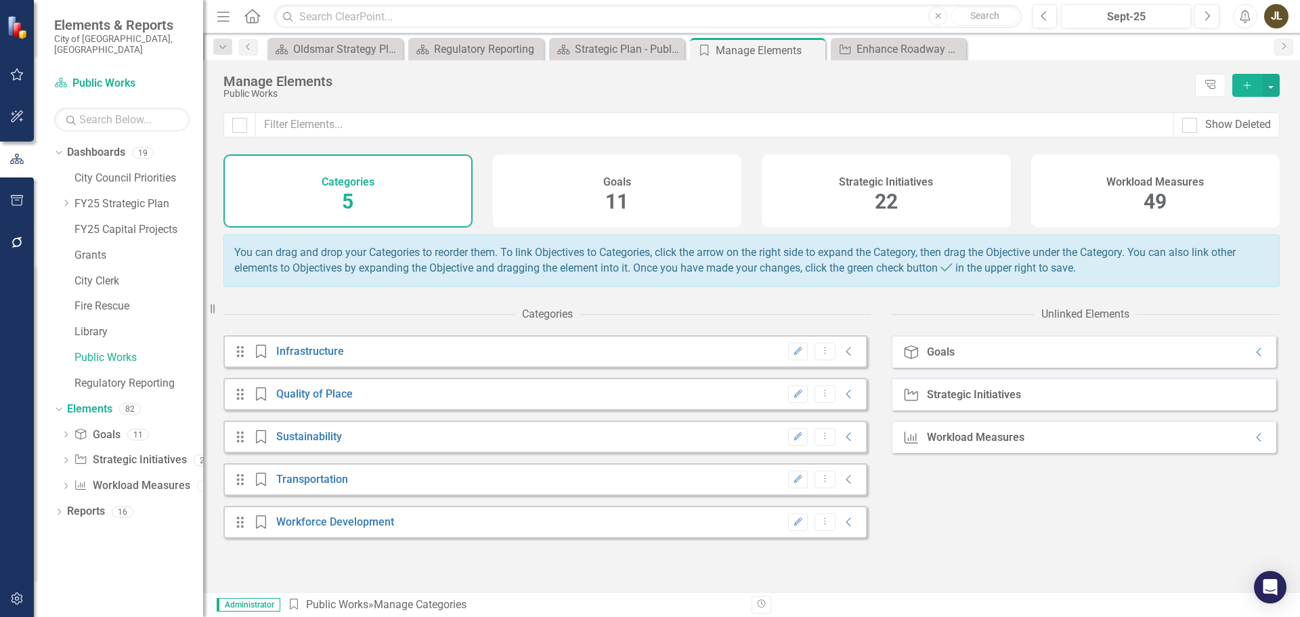
click at [844, 396] on div "Edit Dropdown Menu Collapse" at bounding box center [818, 394] width 75 height 18
click at [844, 399] on icon "Collapse" at bounding box center [849, 394] width 14 height 11
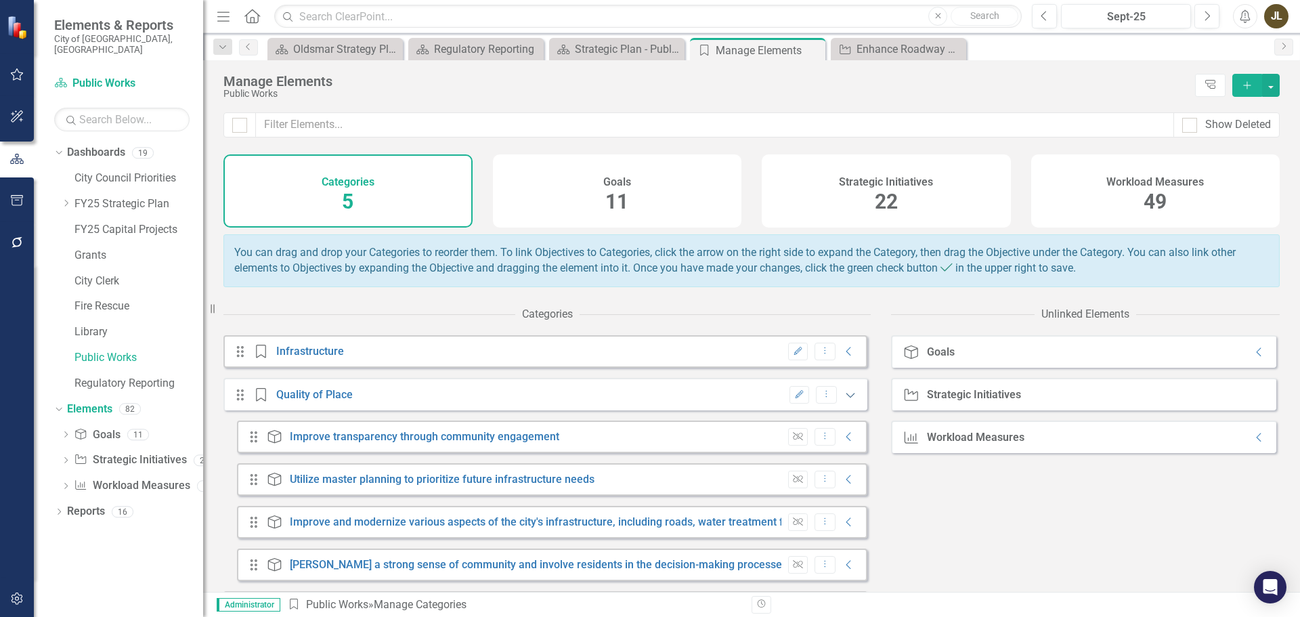
click at [844, 400] on icon "Expanded" at bounding box center [851, 394] width 14 height 11
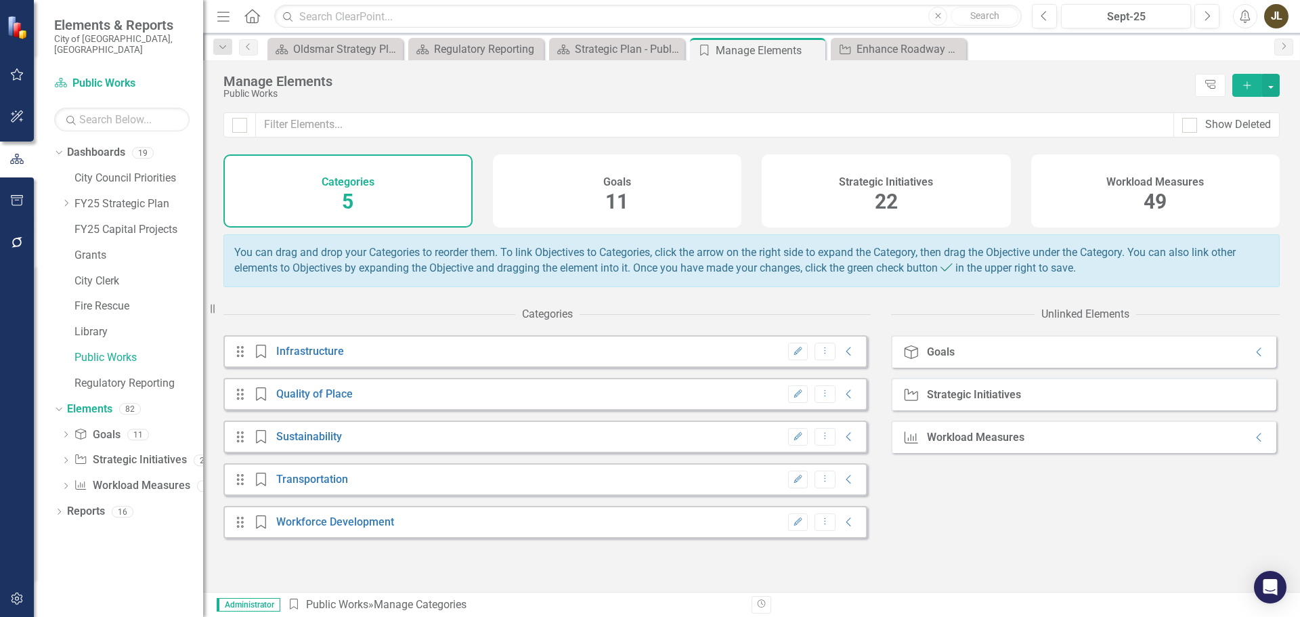
click at [837, 446] on div "Edit Dropdown Menu Collapse" at bounding box center [818, 437] width 75 height 18
click at [842, 442] on icon "Collapse" at bounding box center [849, 436] width 14 height 11
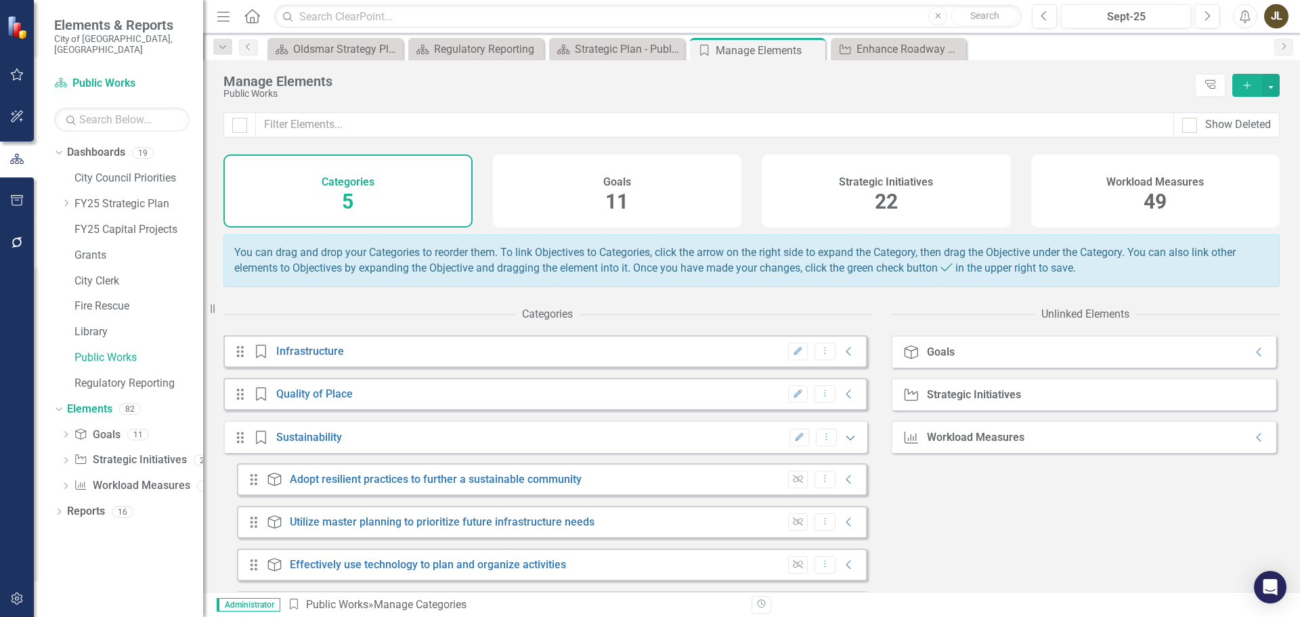
click at [844, 443] on icon "Expanded" at bounding box center [851, 437] width 14 height 11
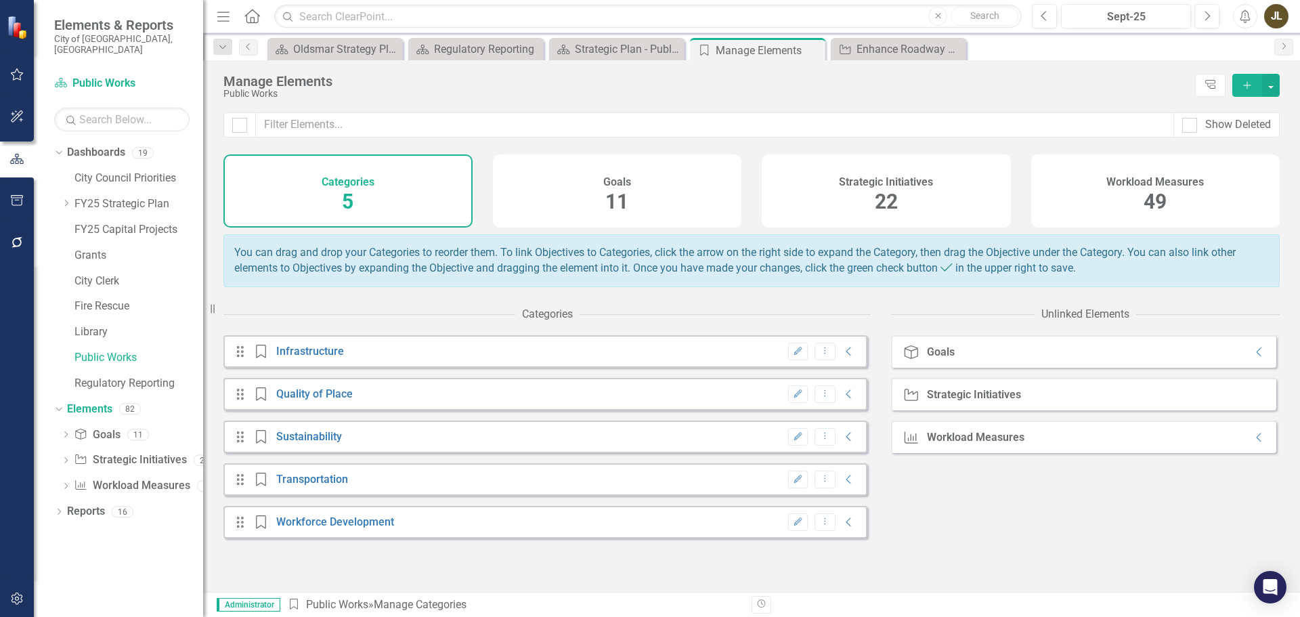
click at [840, 483] on div "Edit Dropdown Menu Collapse" at bounding box center [818, 480] width 75 height 18
click at [842, 485] on icon "Collapse" at bounding box center [849, 479] width 14 height 11
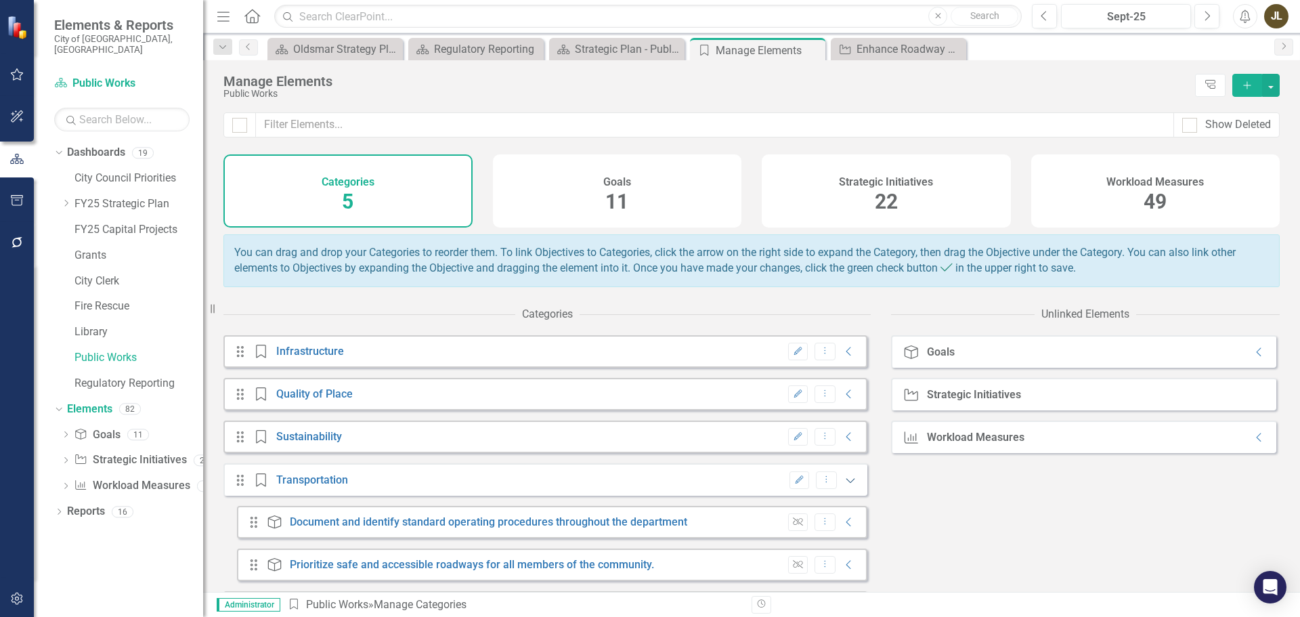
click at [844, 485] on icon "Expanded" at bounding box center [851, 480] width 14 height 11
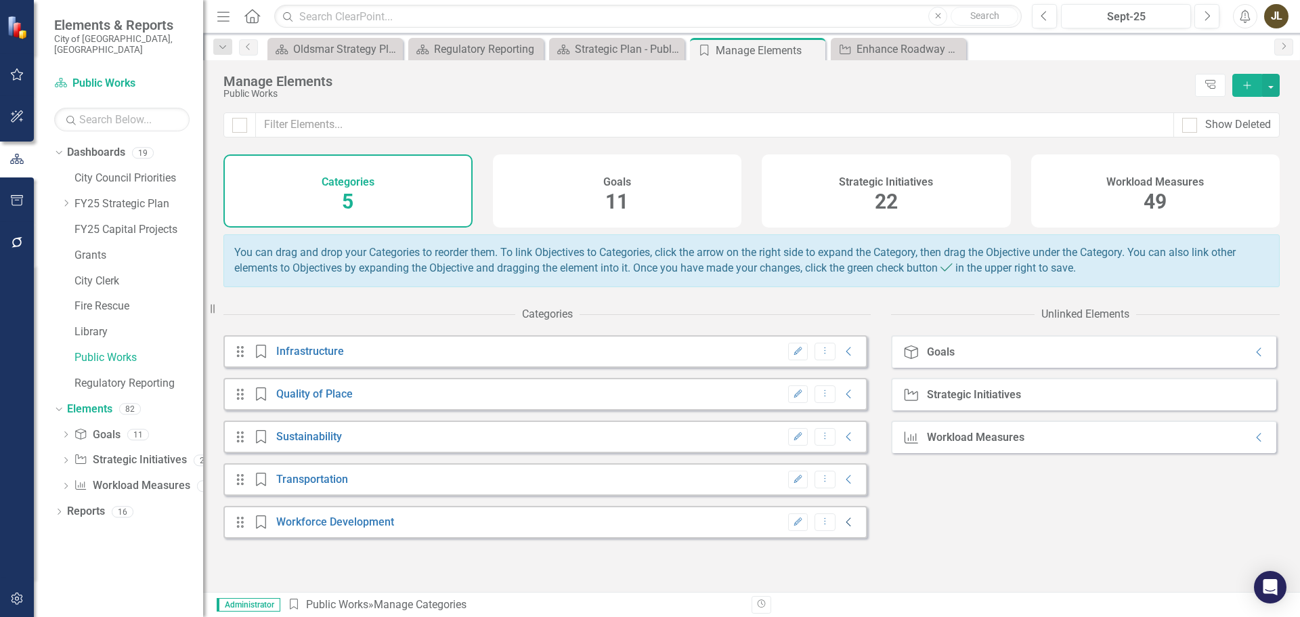
click at [842, 527] on icon "Collapse" at bounding box center [849, 522] width 14 height 11
click at [844, 528] on icon "Expanded" at bounding box center [851, 522] width 14 height 11
click at [721, 206] on div "Goals 11" at bounding box center [617, 190] width 249 height 73
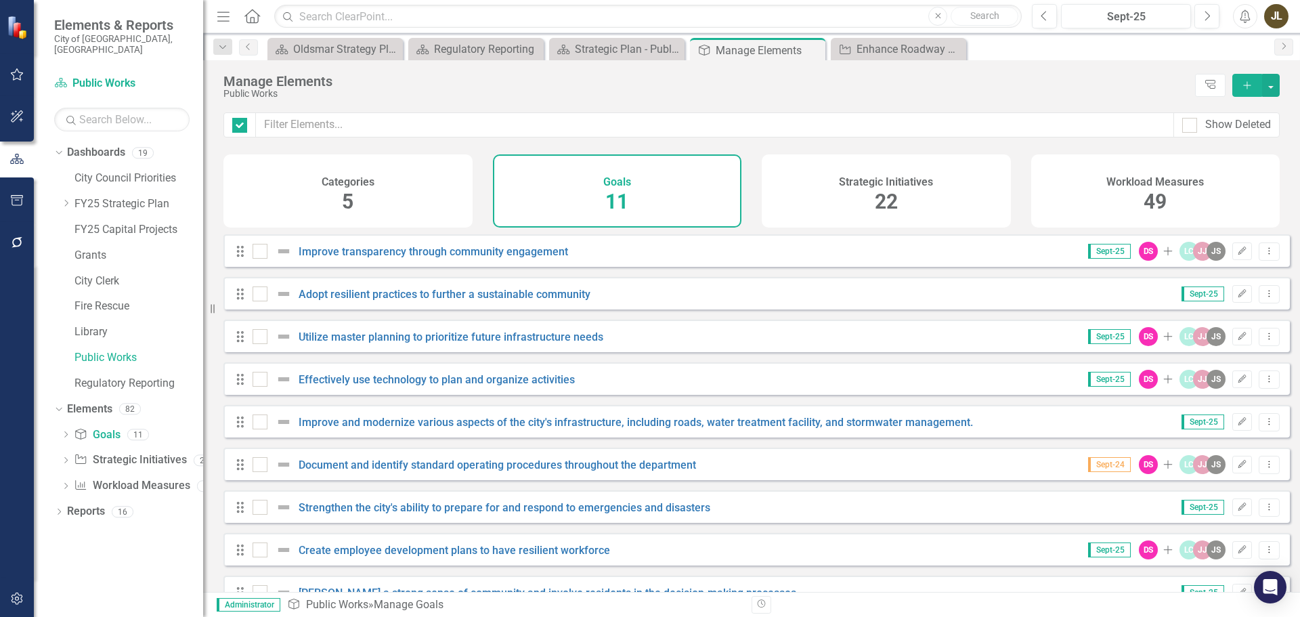
checkbox input "false"
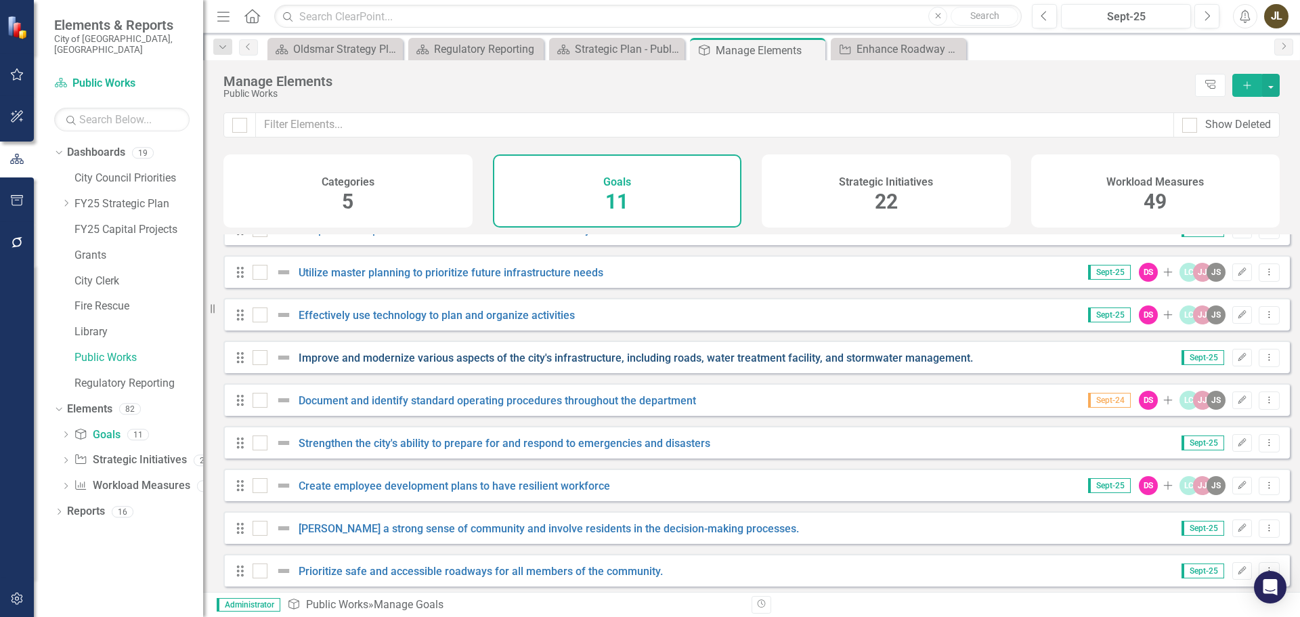
scroll to position [122, 0]
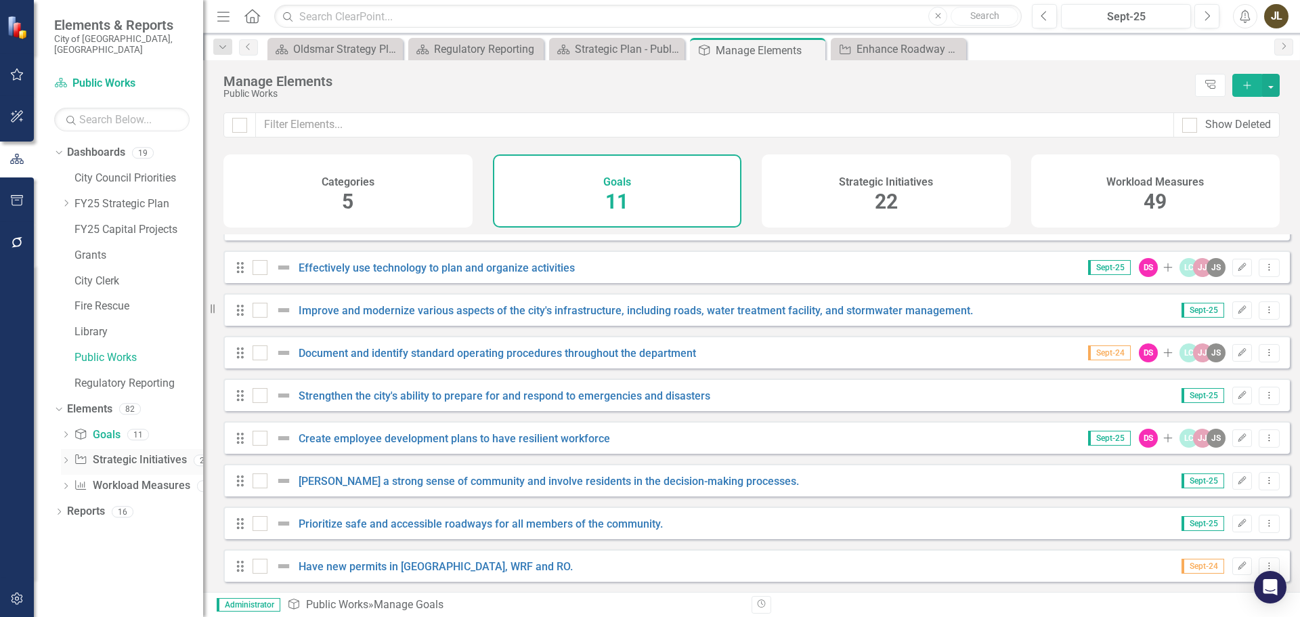
click at [145, 452] on link "Strategic Initiatives Strategic Initiatives" at bounding box center [130, 460] width 112 height 16
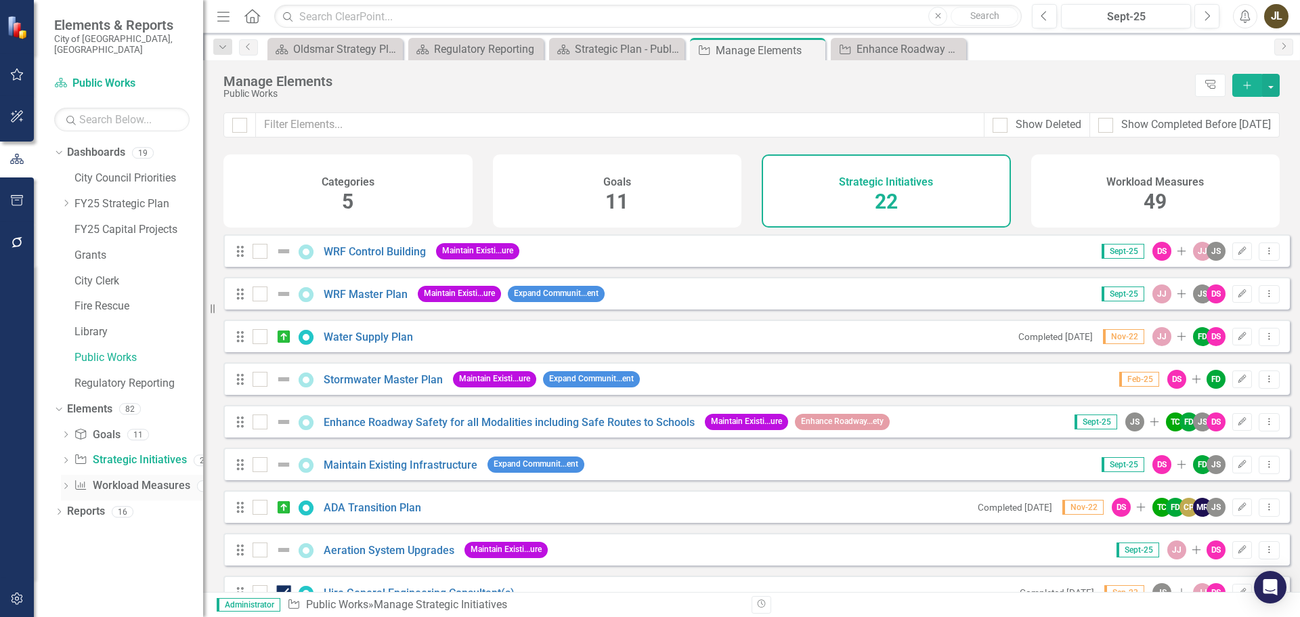
click at [133, 478] on link "Workload Measures Workload Measures" at bounding box center [132, 486] width 116 height 16
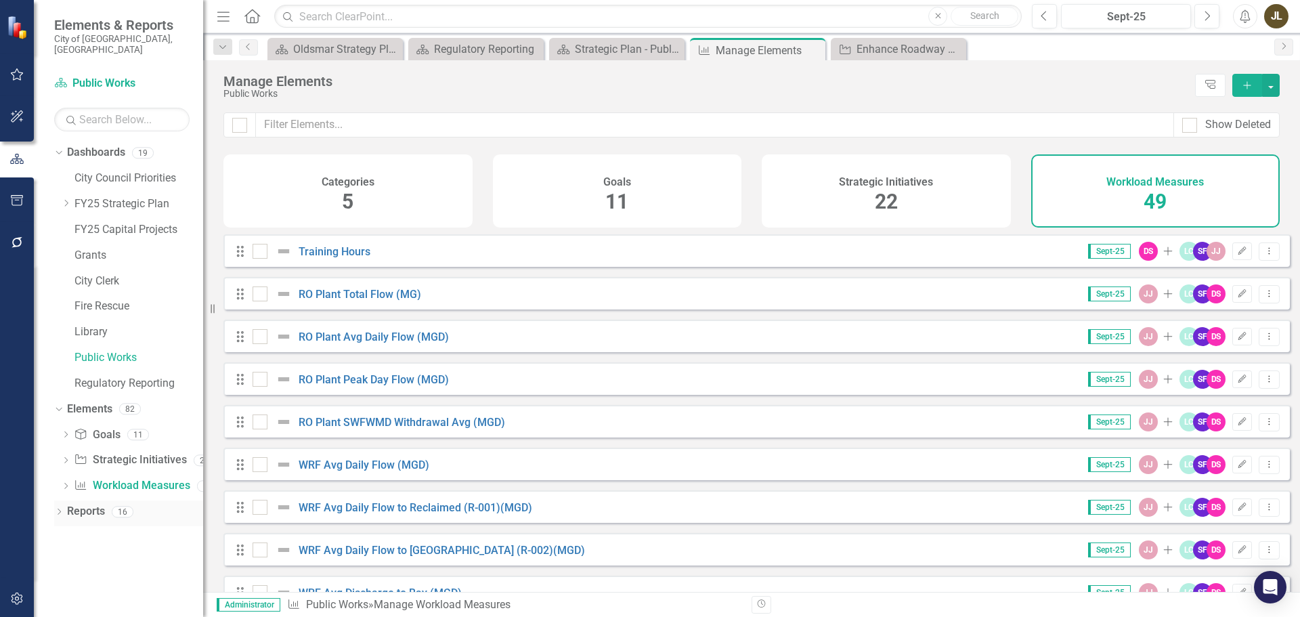
click at [99, 504] on link "Reports" at bounding box center [86, 512] width 38 height 16
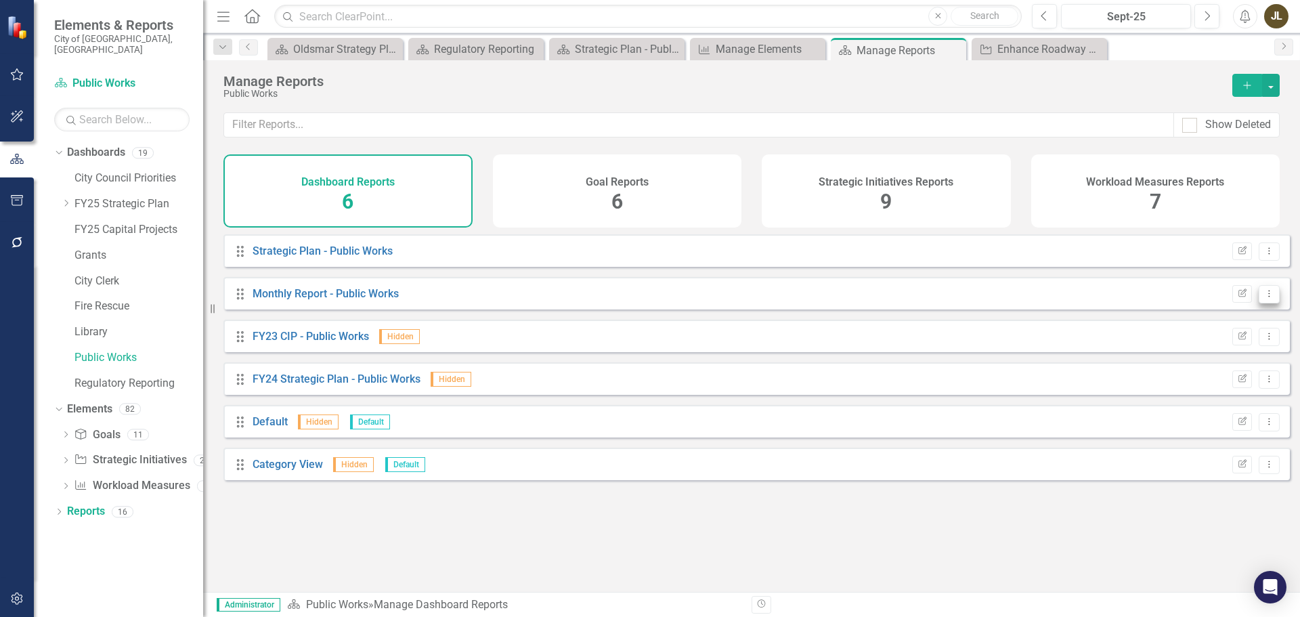
click at [1263, 298] on icon "Dropdown Menu" at bounding box center [1269, 293] width 12 height 9
click at [345, 300] on link "Monthly Report - Public Works" at bounding box center [326, 293] width 146 height 13
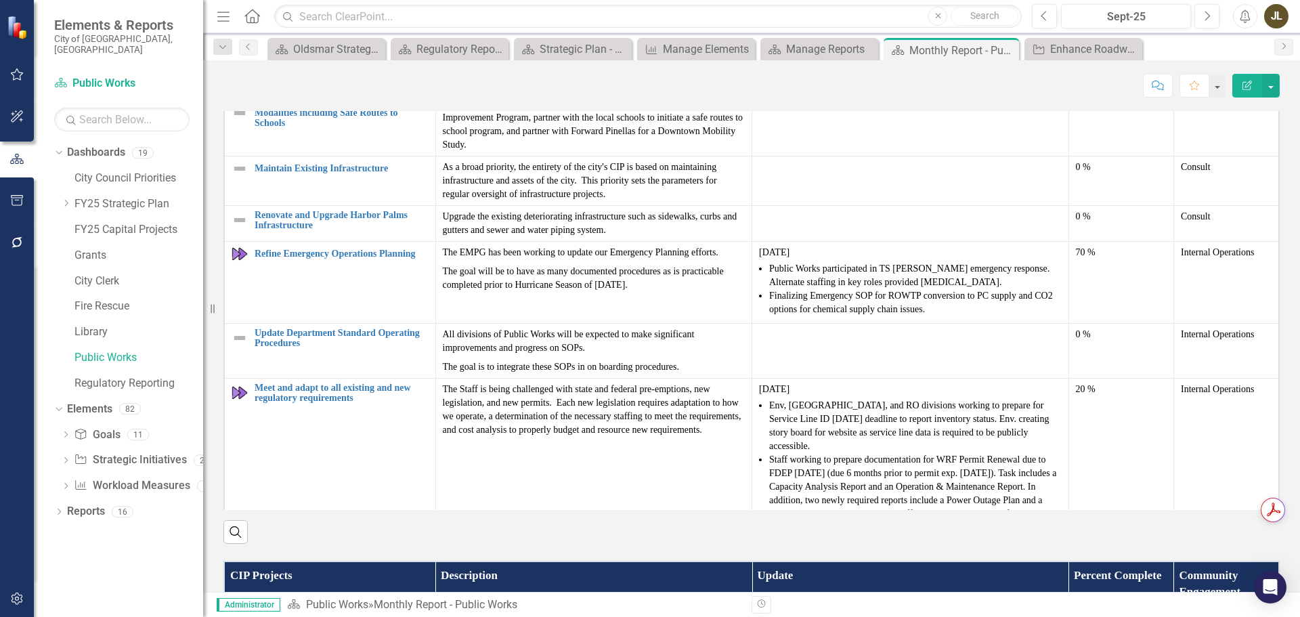
scroll to position [2031, 0]
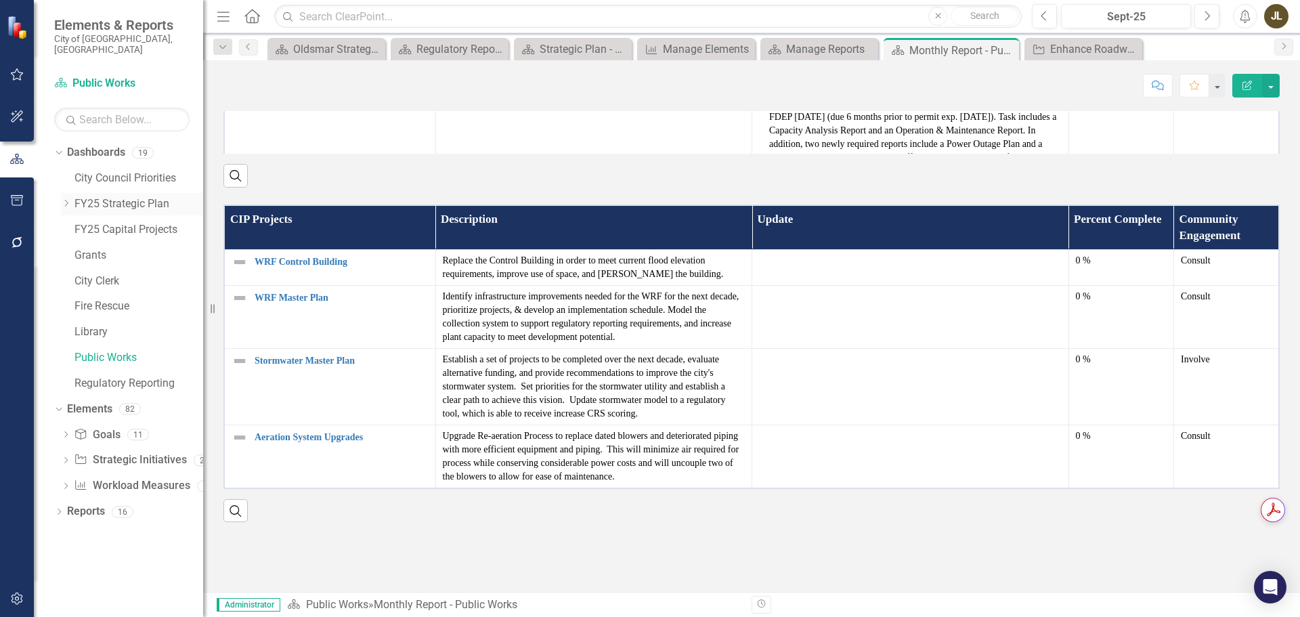
click at [67, 199] on icon "Dropdown" at bounding box center [66, 203] width 10 height 8
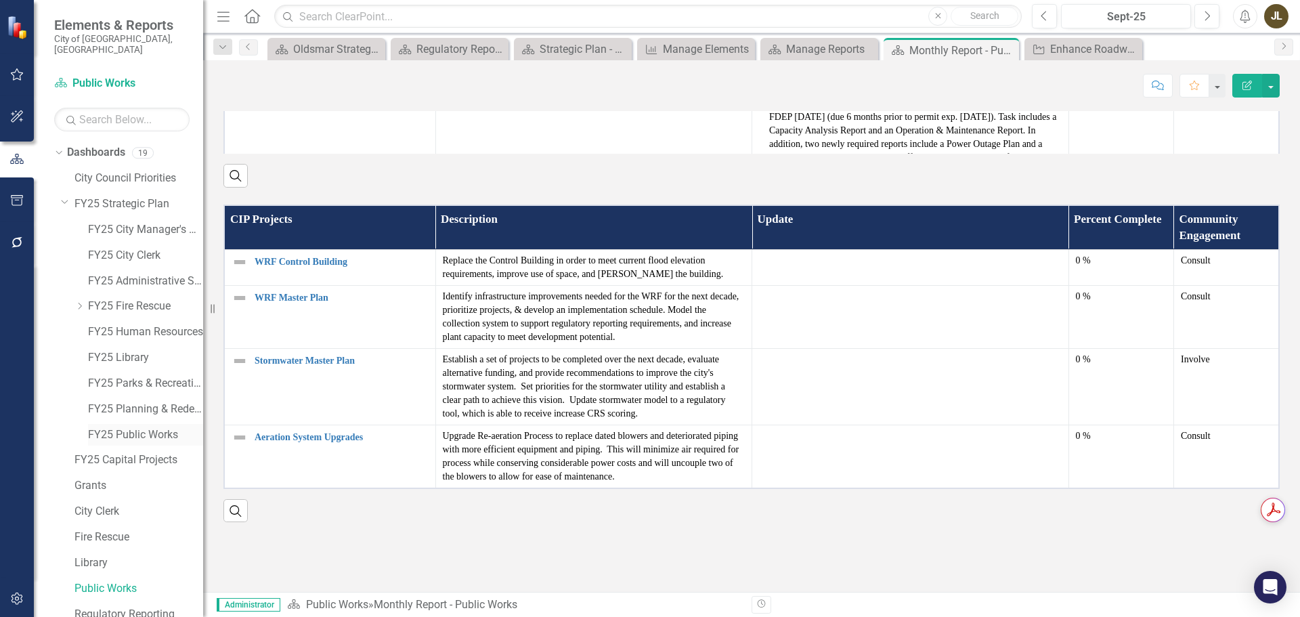
click at [127, 427] on link "FY25 Public Works" at bounding box center [145, 435] width 115 height 16
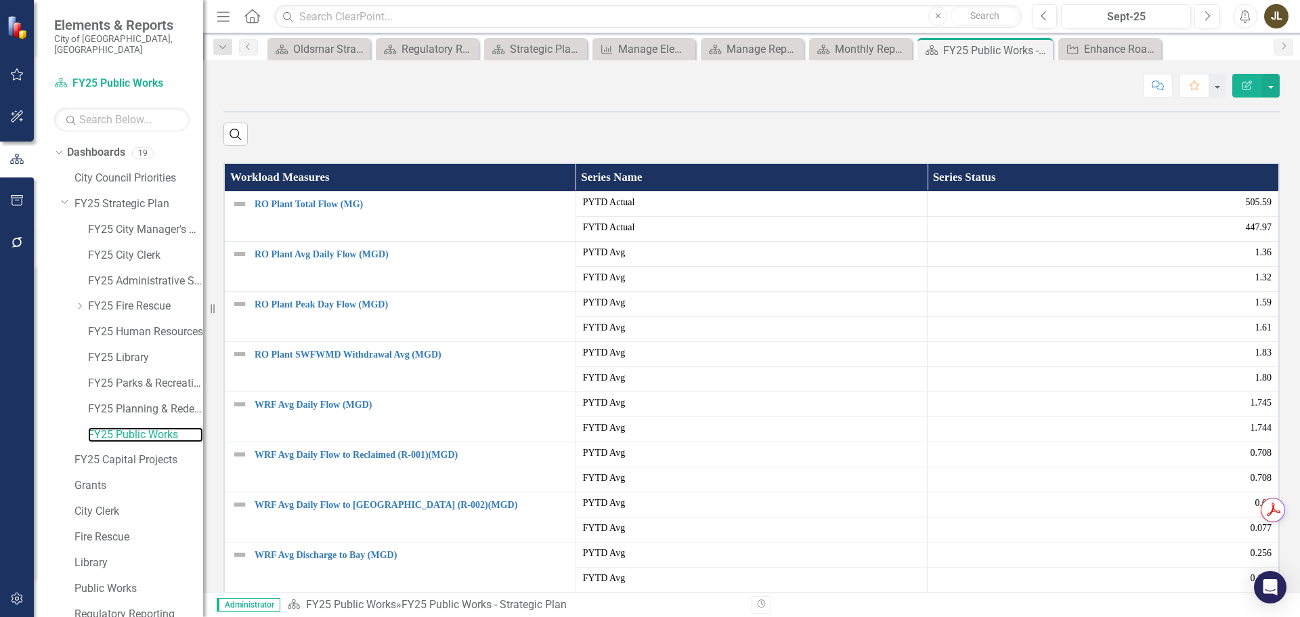
scroll to position [265, 0]
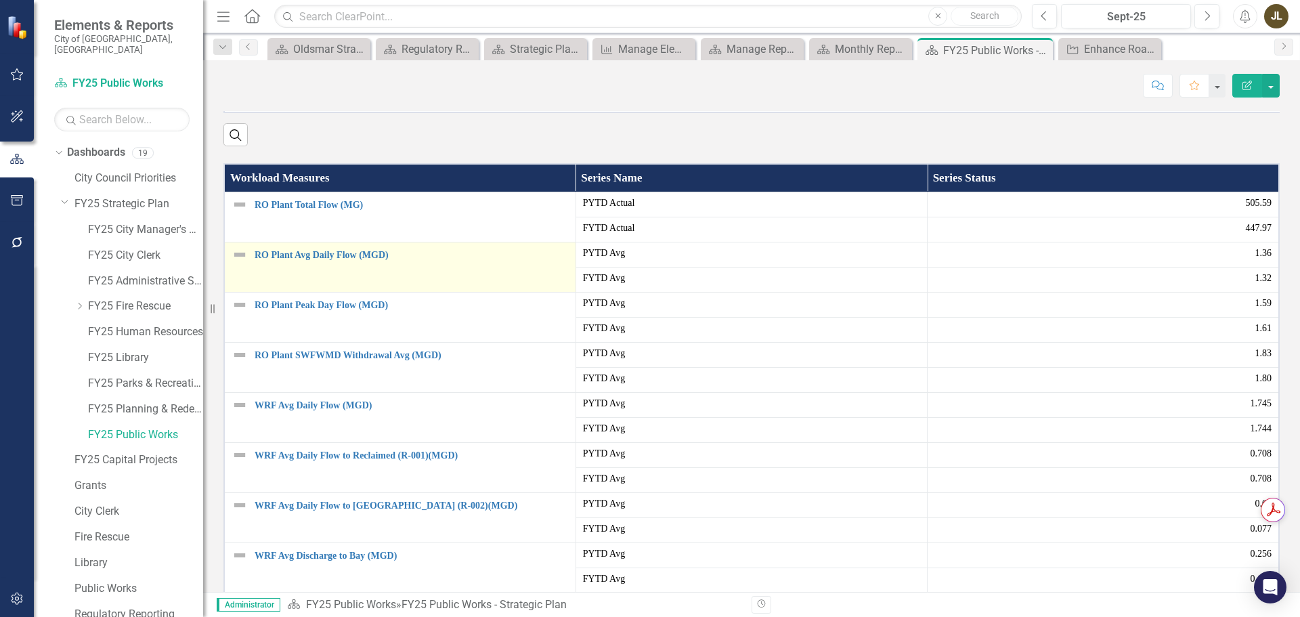
click at [332, 263] on div "RO Plant Avg Daily Flow (MGD)" at bounding box center [400, 254] width 337 height 16
click at [333, 260] on link "RO Plant Avg Daily Flow (MGD)" at bounding box center [412, 255] width 314 height 10
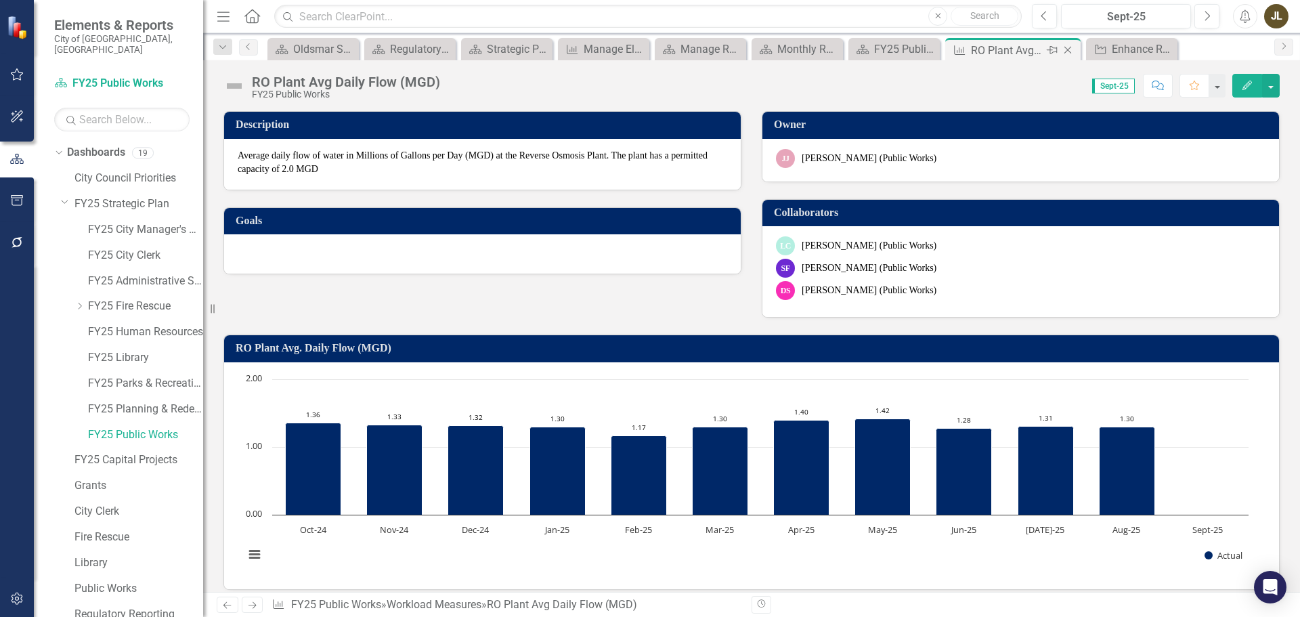
click at [1067, 49] on icon at bounding box center [1067, 50] width 7 height 7
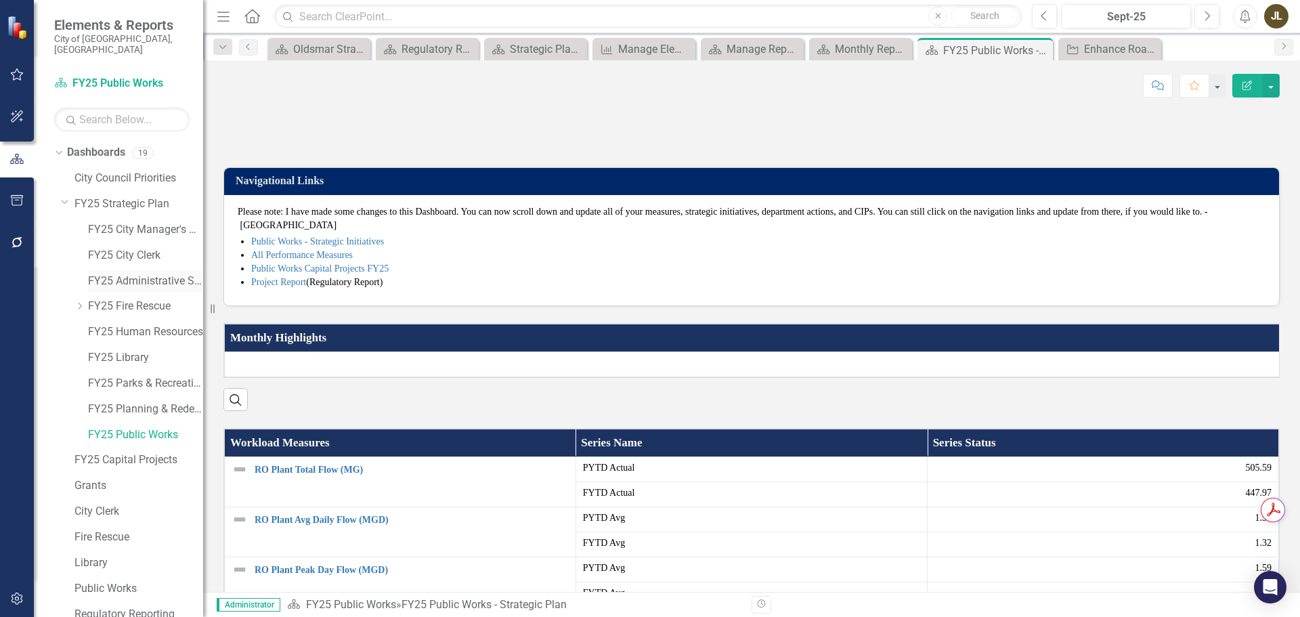
click at [95, 274] on link "FY25 Administrative Services" at bounding box center [145, 282] width 115 height 16
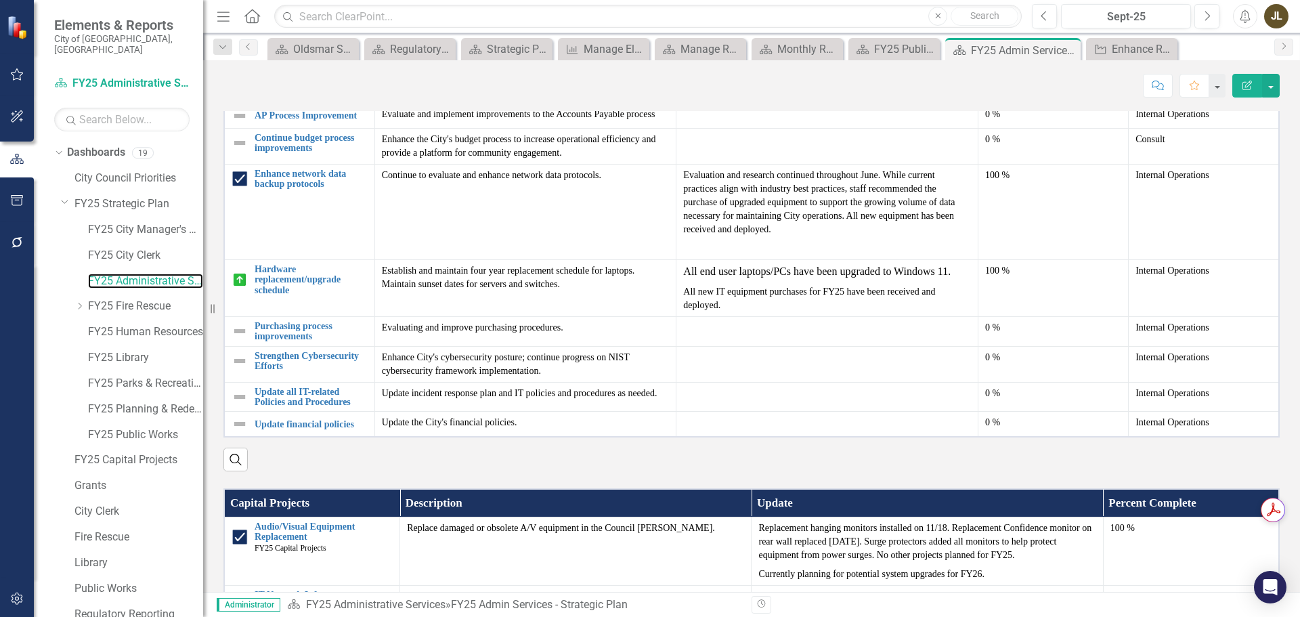
scroll to position [880, 0]
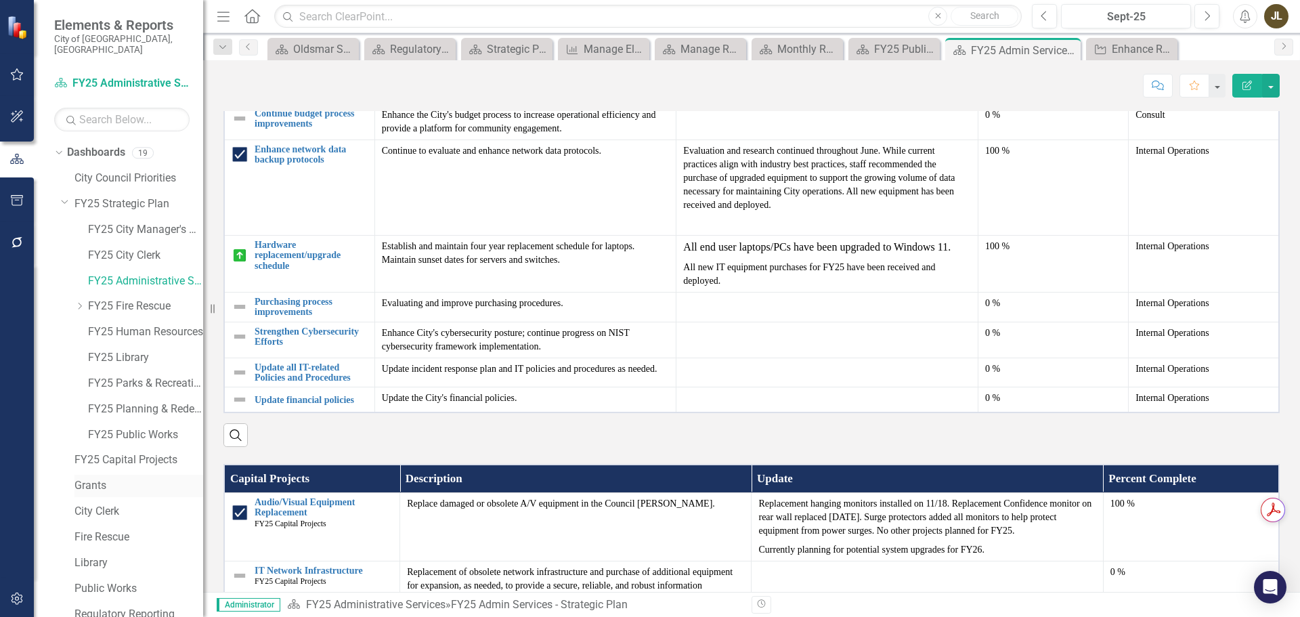
click at [116, 479] on link "Grants" at bounding box center [138, 486] width 129 height 16
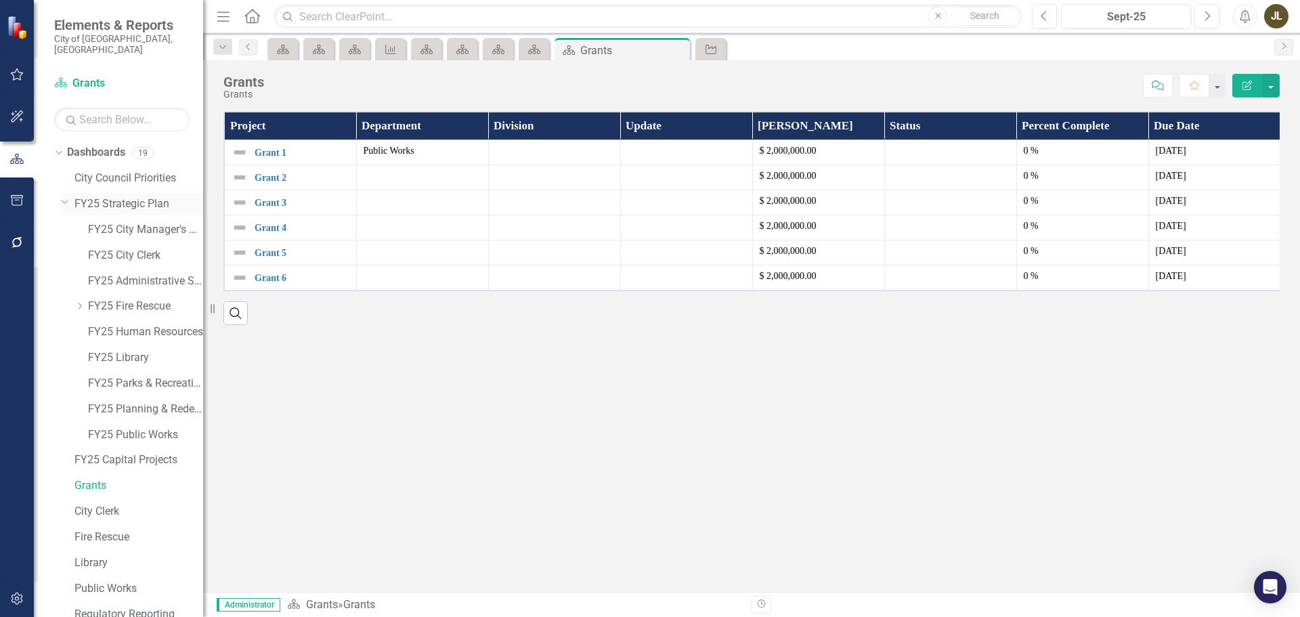
click at [63, 196] on icon "Dropdown" at bounding box center [65, 201] width 8 height 10
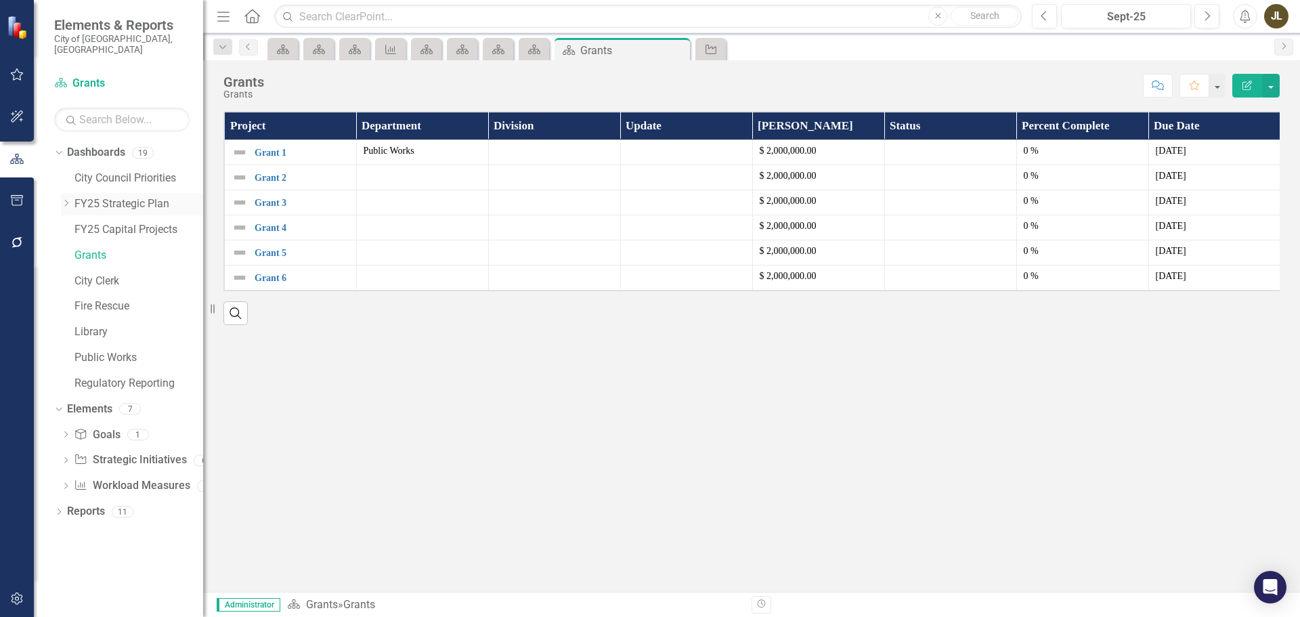
click at [63, 199] on icon "Dropdown" at bounding box center [66, 203] width 10 height 8
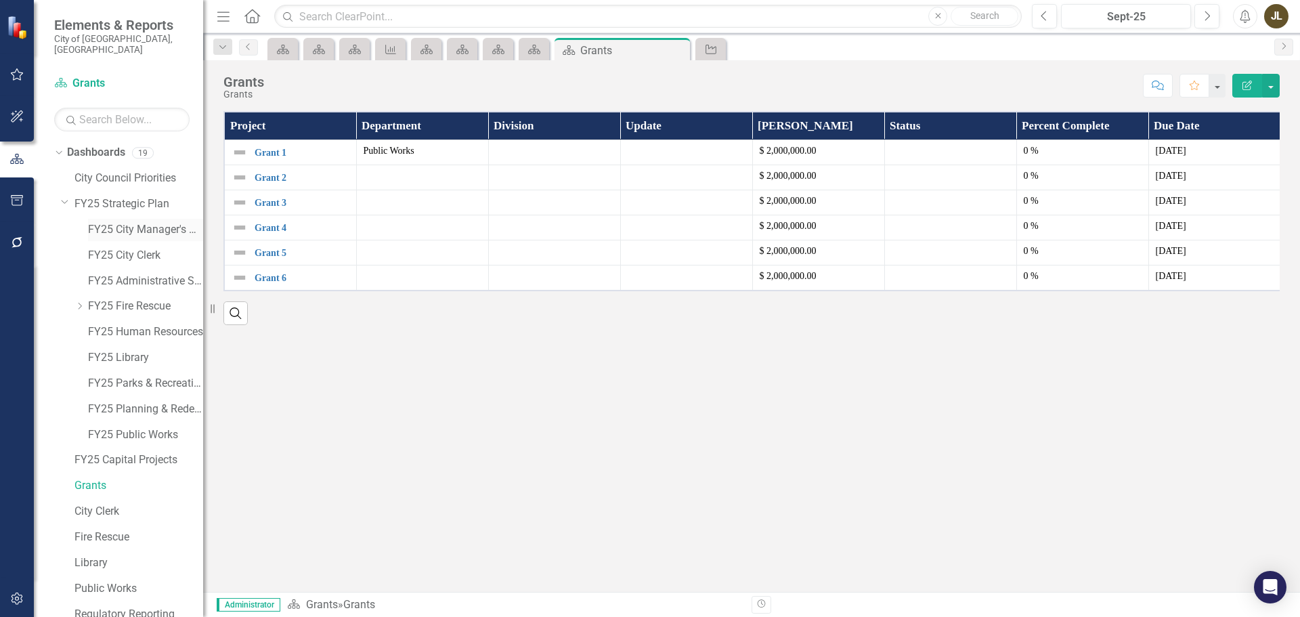
click at [119, 222] on link "FY25 City Manager's Office" at bounding box center [145, 230] width 115 height 16
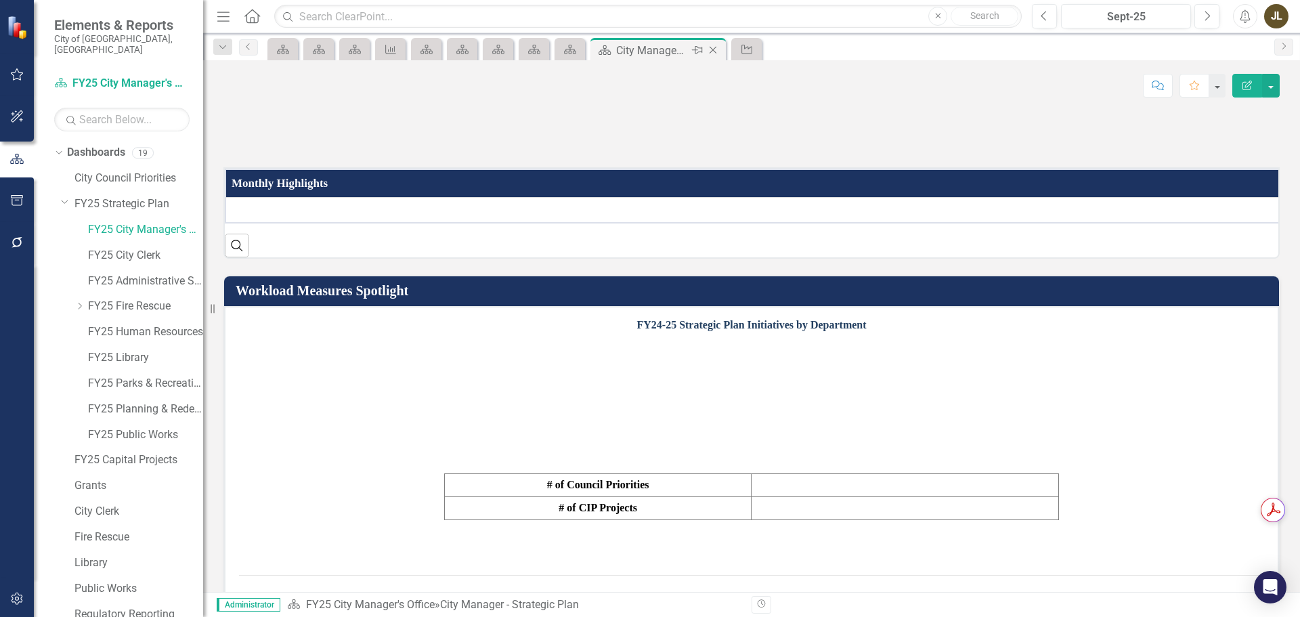
click at [716, 49] on icon "Close" at bounding box center [713, 50] width 14 height 11
